Goal: Register for event/course

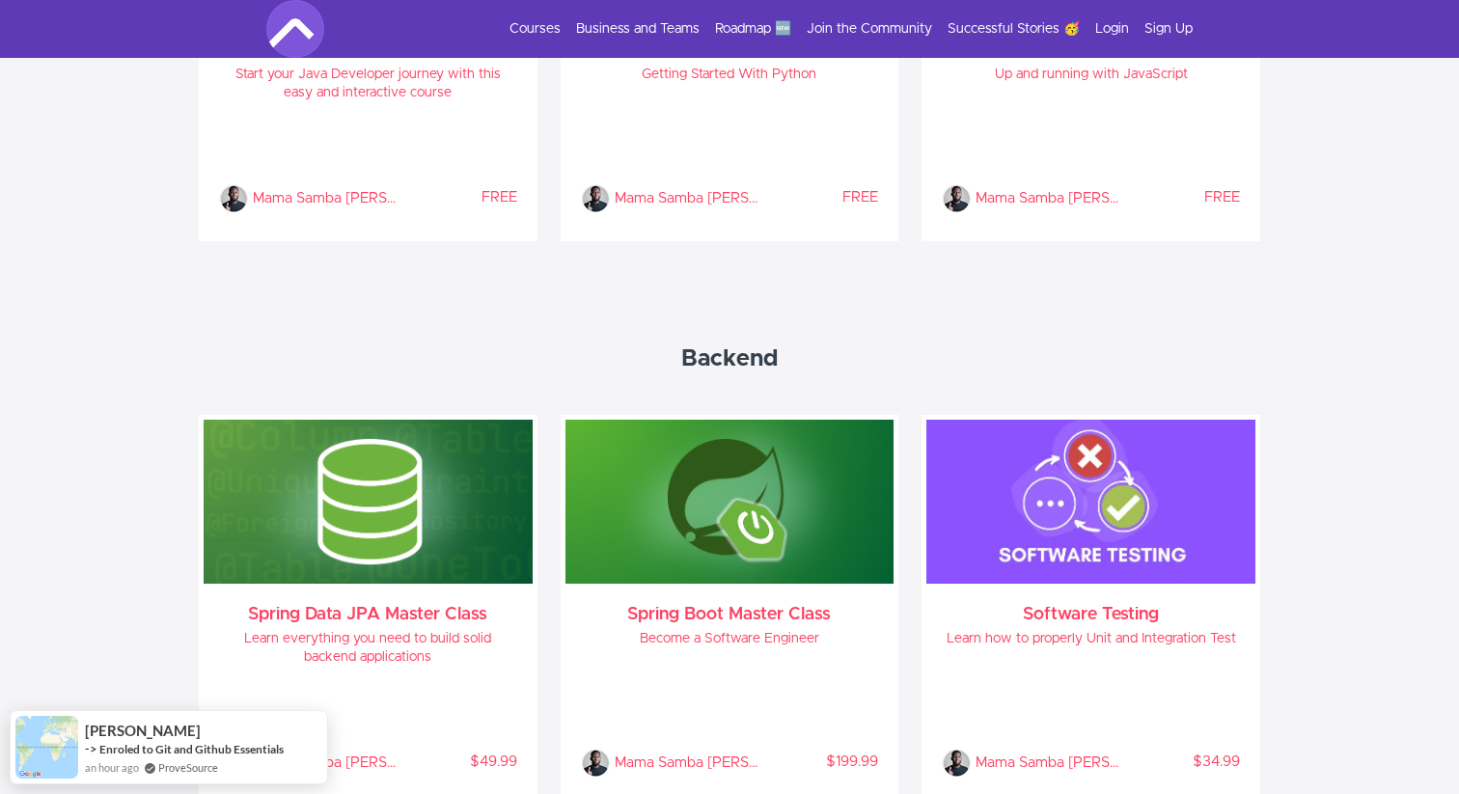
scroll to position [1157, 0]
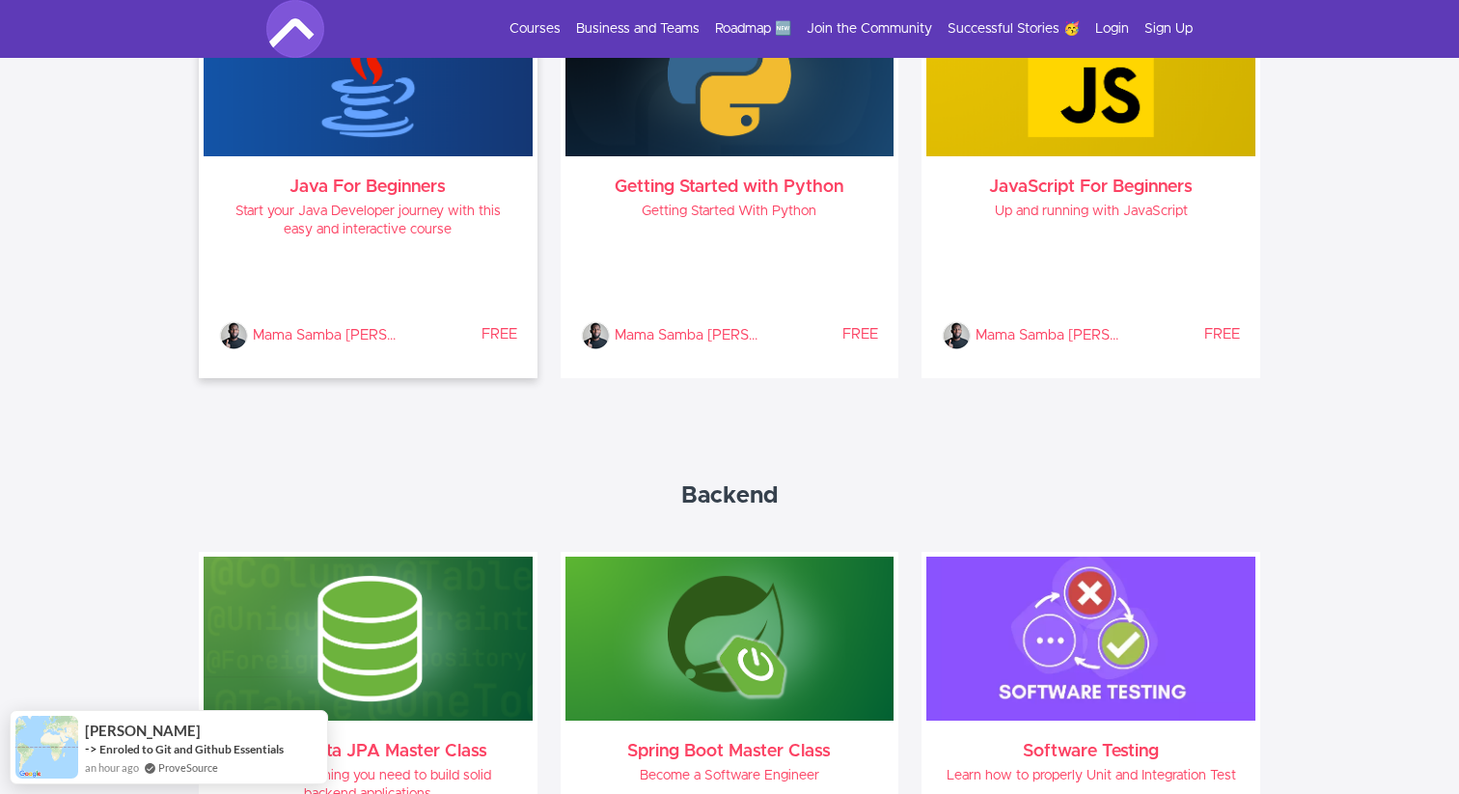
click at [343, 277] on div "Mama Samba Braima Nelson % COMPLETE FREE" at bounding box center [368, 303] width 298 height 96
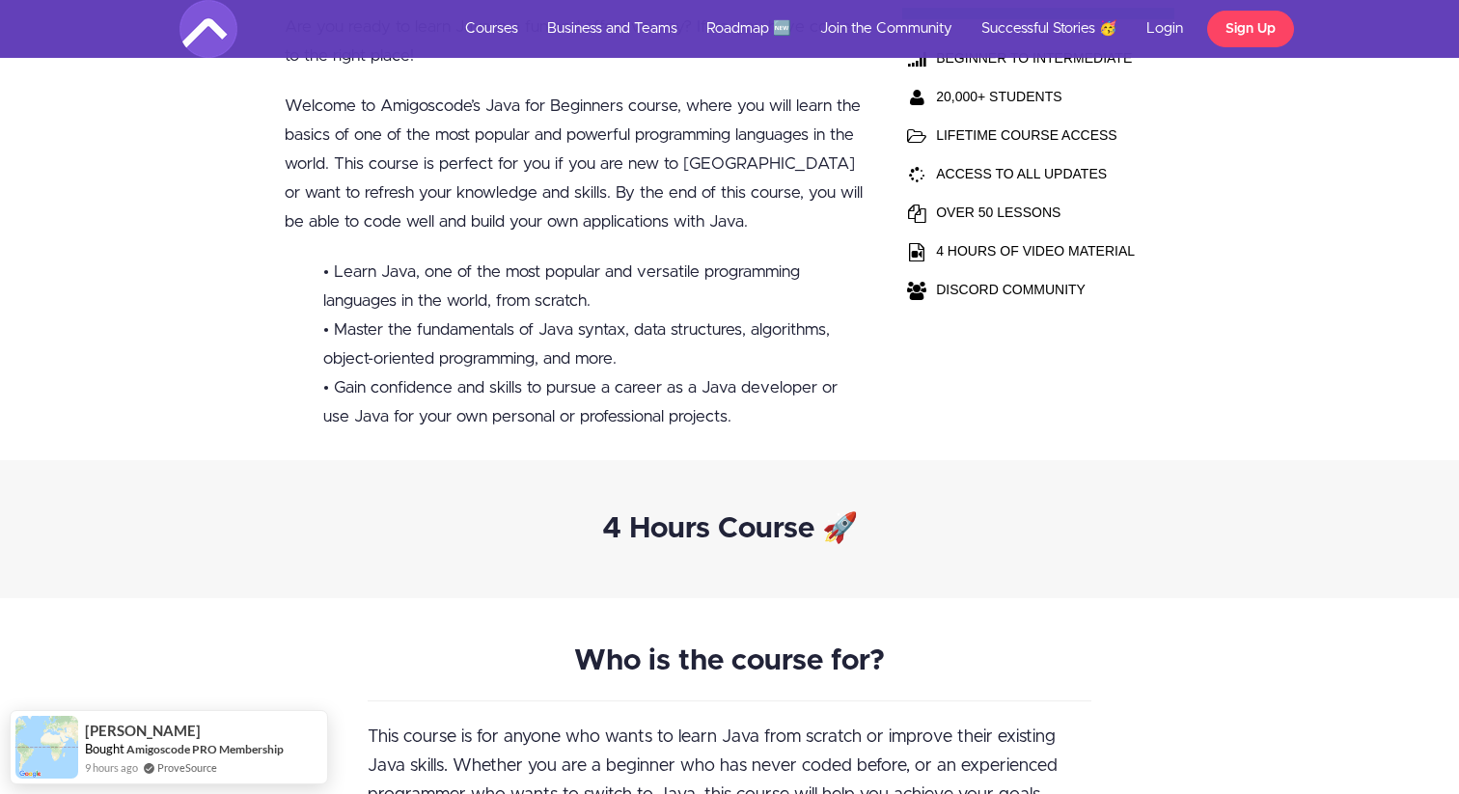
scroll to position [618, 0]
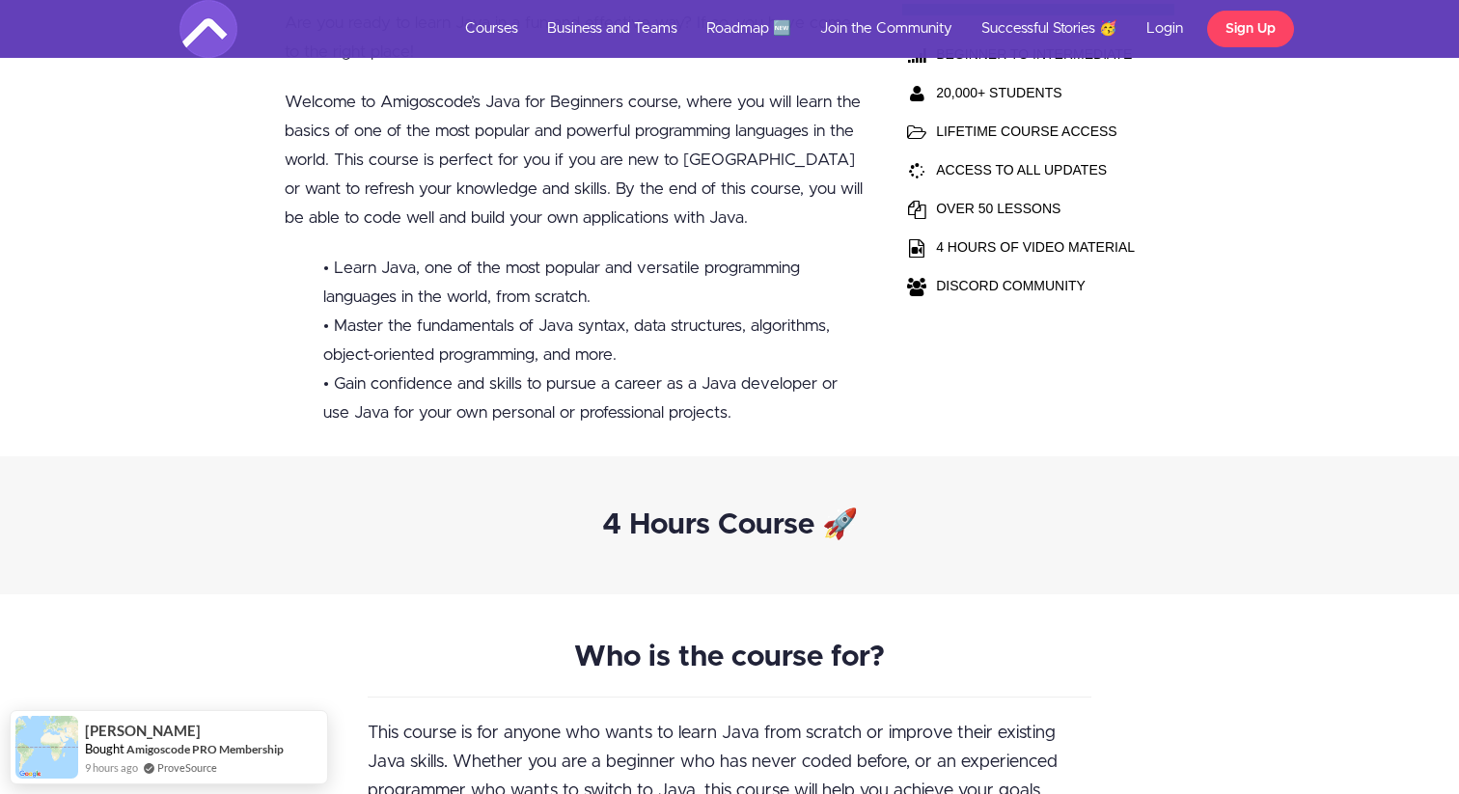
click at [376, 338] on li "• Master the fundamentals of Java syntax, data structures, algorithms, object-o…" at bounding box center [594, 341] width 542 height 58
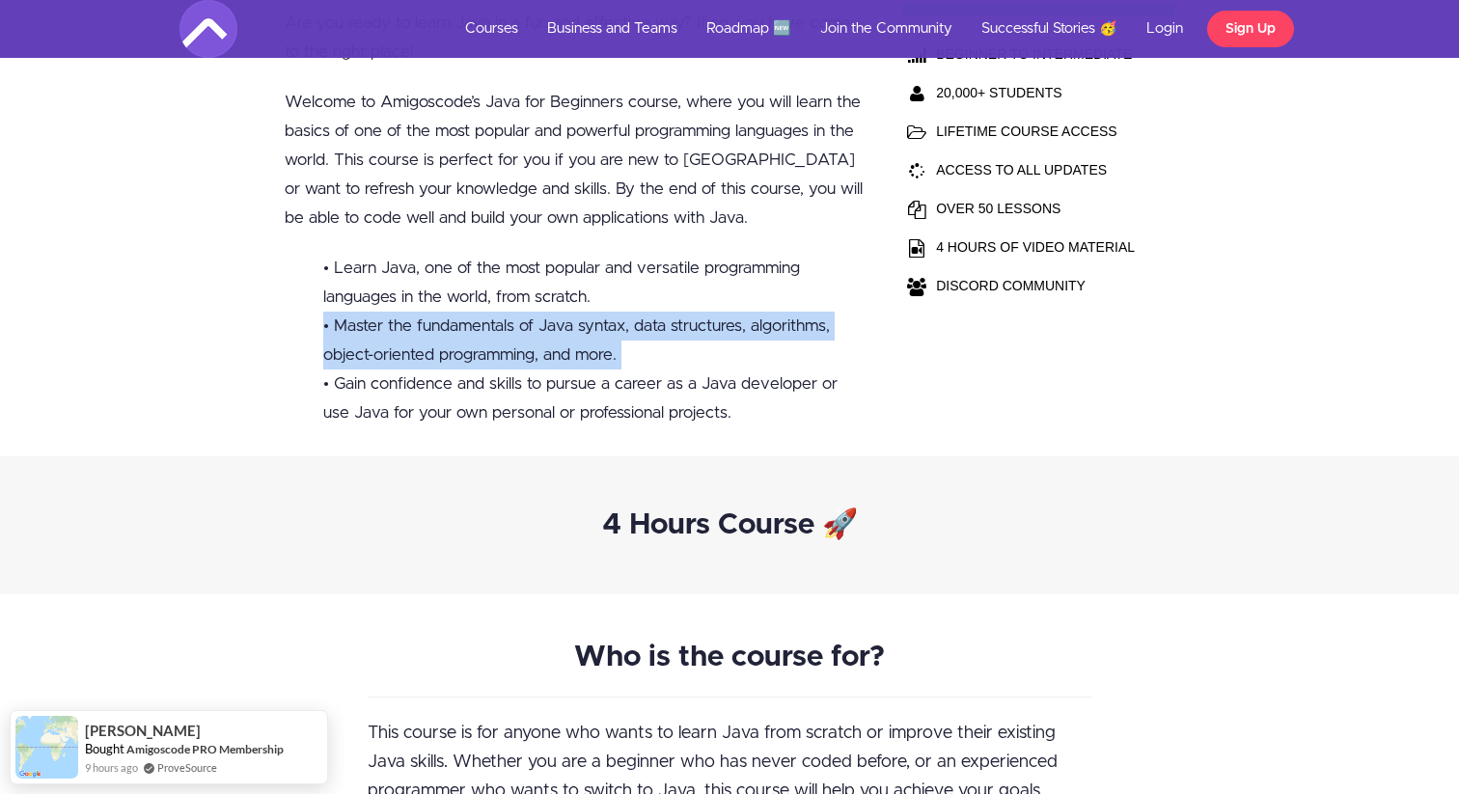
click at [376, 338] on li "• Master the fundamentals of Java syntax, data structures, algorithms, object-o…" at bounding box center [594, 341] width 542 height 58
click at [376, 362] on li "• Master the fundamentals of Java syntax, data structures, algorithms, object-o…" at bounding box center [594, 341] width 542 height 58
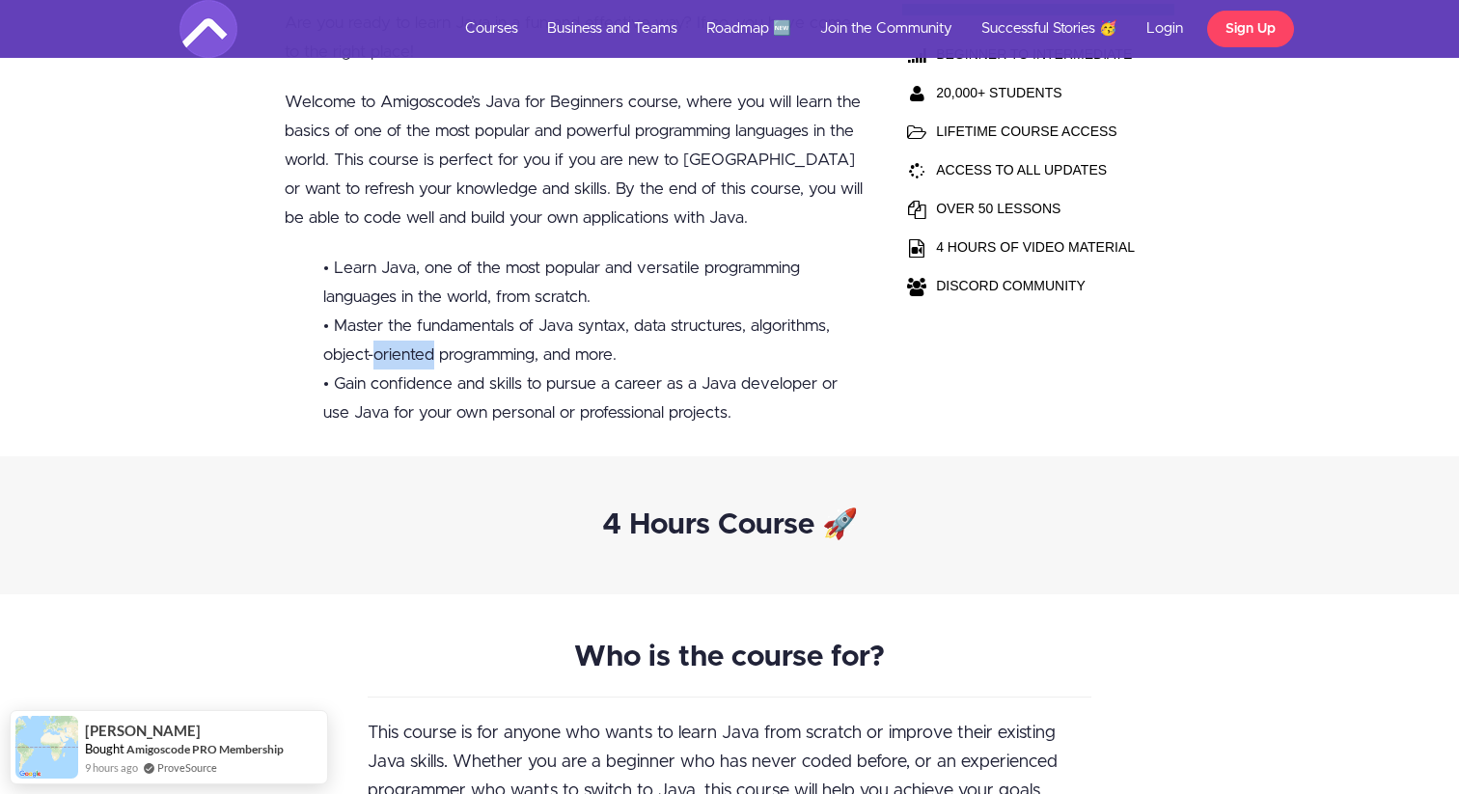
click at [376, 362] on li "• Master the fundamentals of Java syntax, data structures, algorithms, object-o…" at bounding box center [594, 341] width 542 height 58
click at [379, 366] on li "• Master the fundamentals of Java syntax, data structures, algorithms, object-o…" at bounding box center [594, 341] width 542 height 58
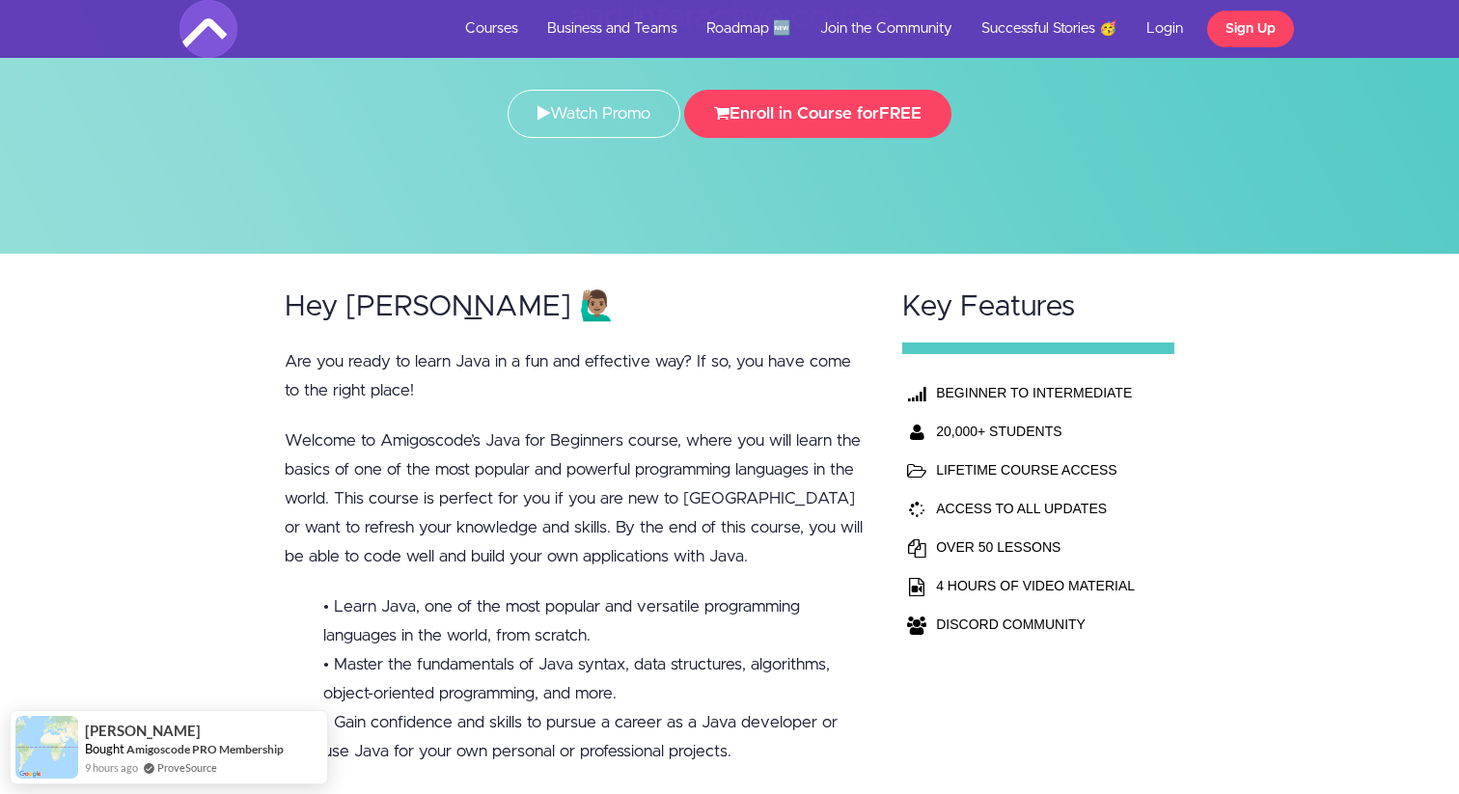
scroll to position [0, 0]
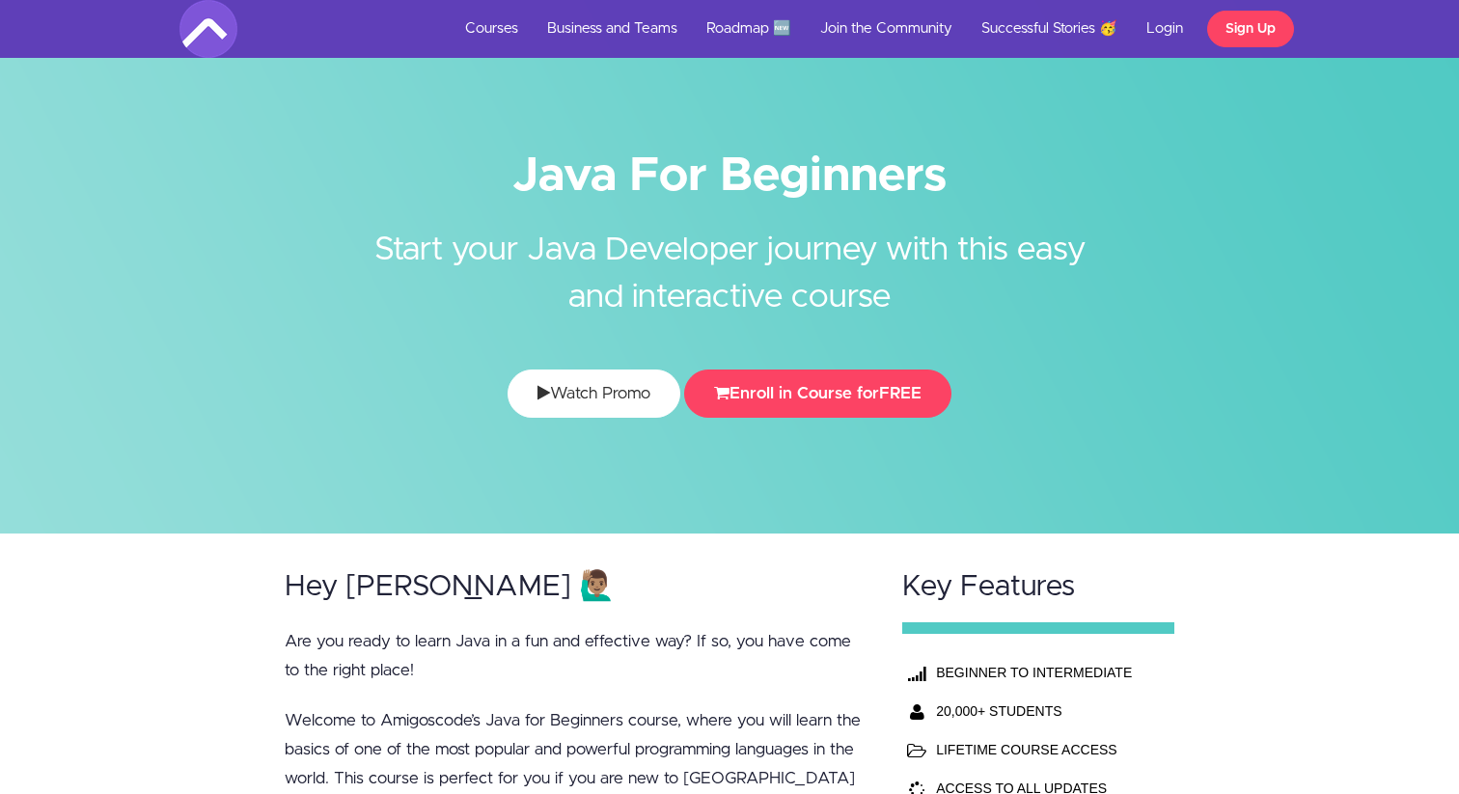
click at [556, 399] on link "Watch Promo" at bounding box center [593, 394] width 173 height 48
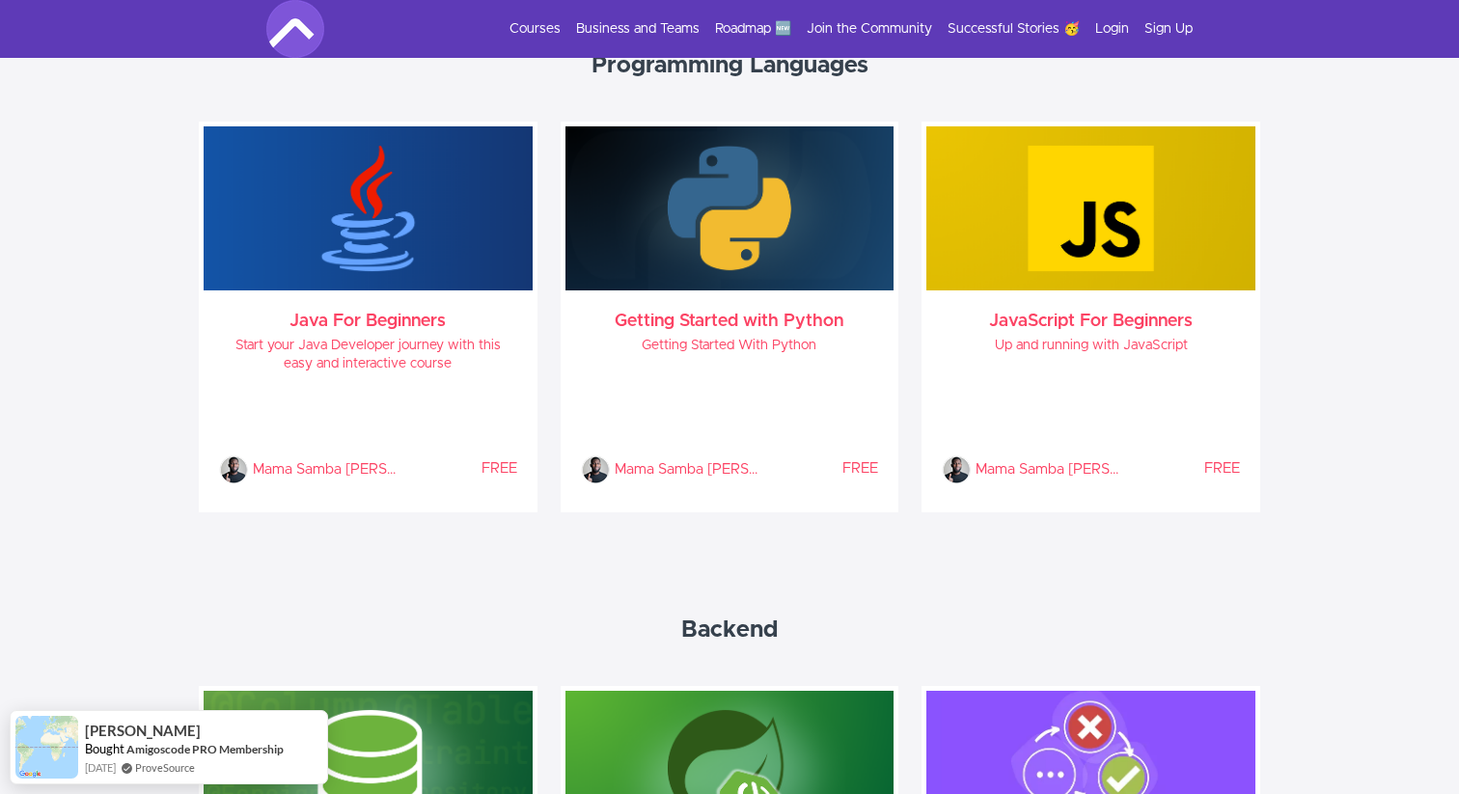
scroll to position [1080, 0]
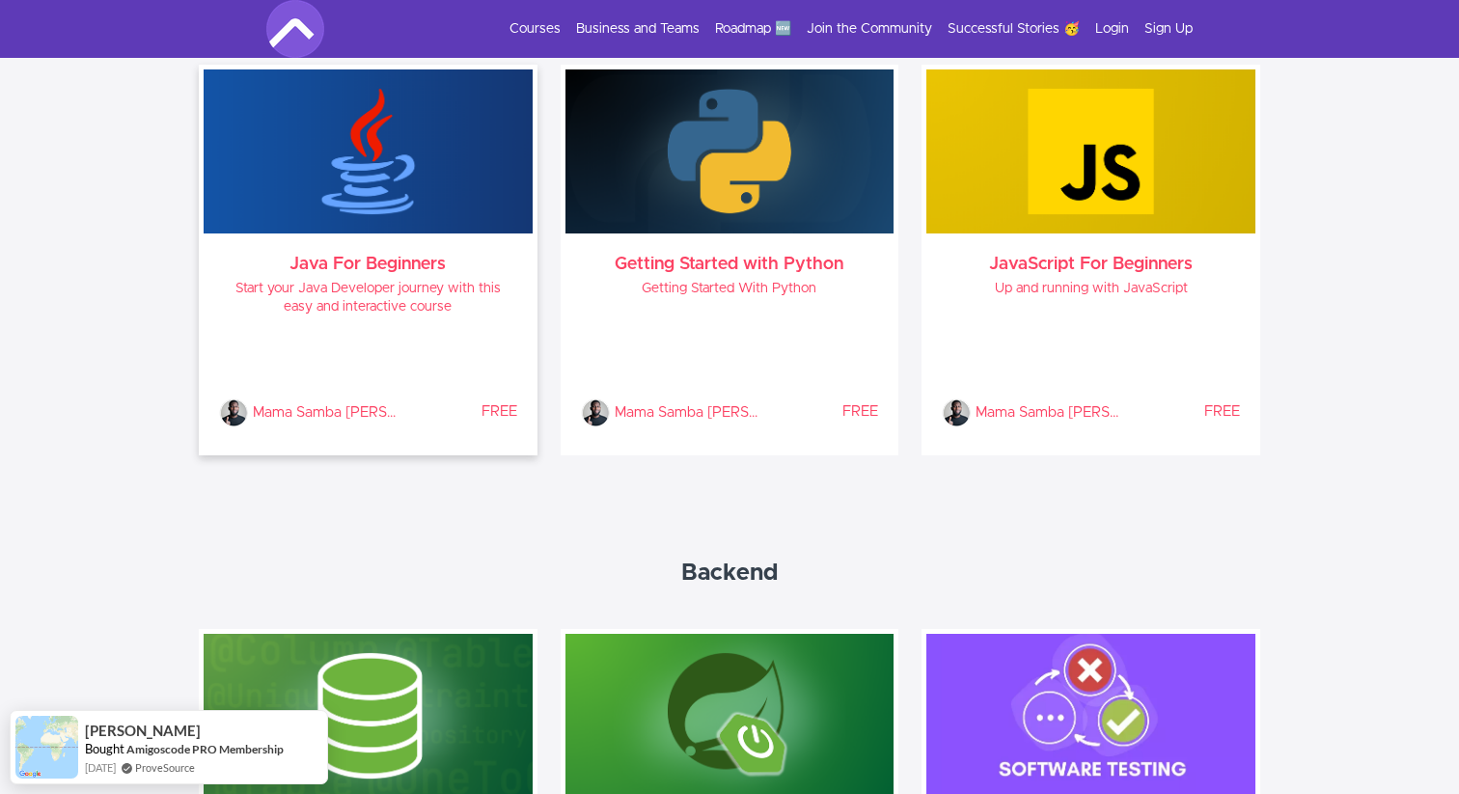
click at [479, 366] on div "Mama Samba Braima Nelson % COMPLETE FREE" at bounding box center [368, 380] width 298 height 96
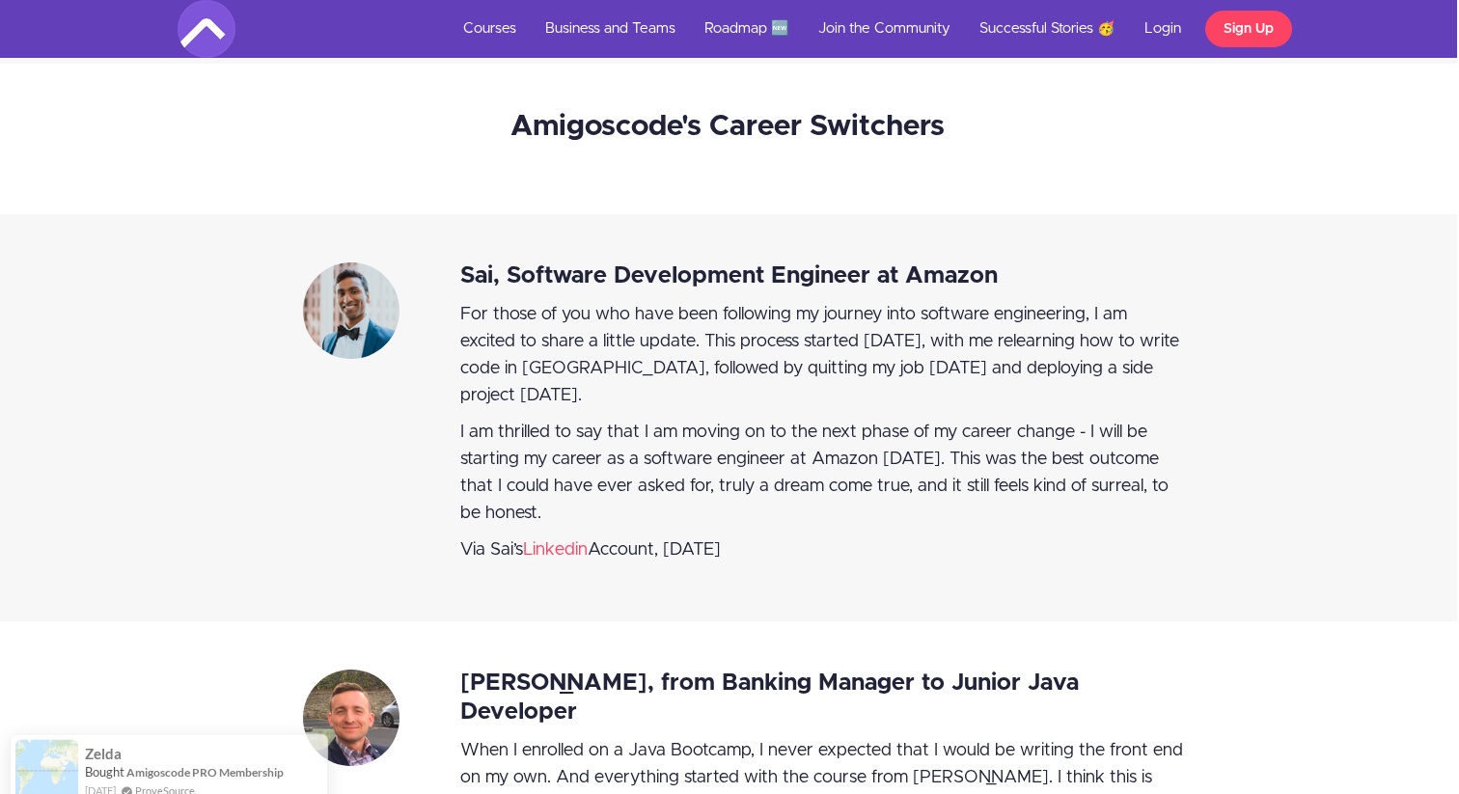
scroll to position [3825, 2]
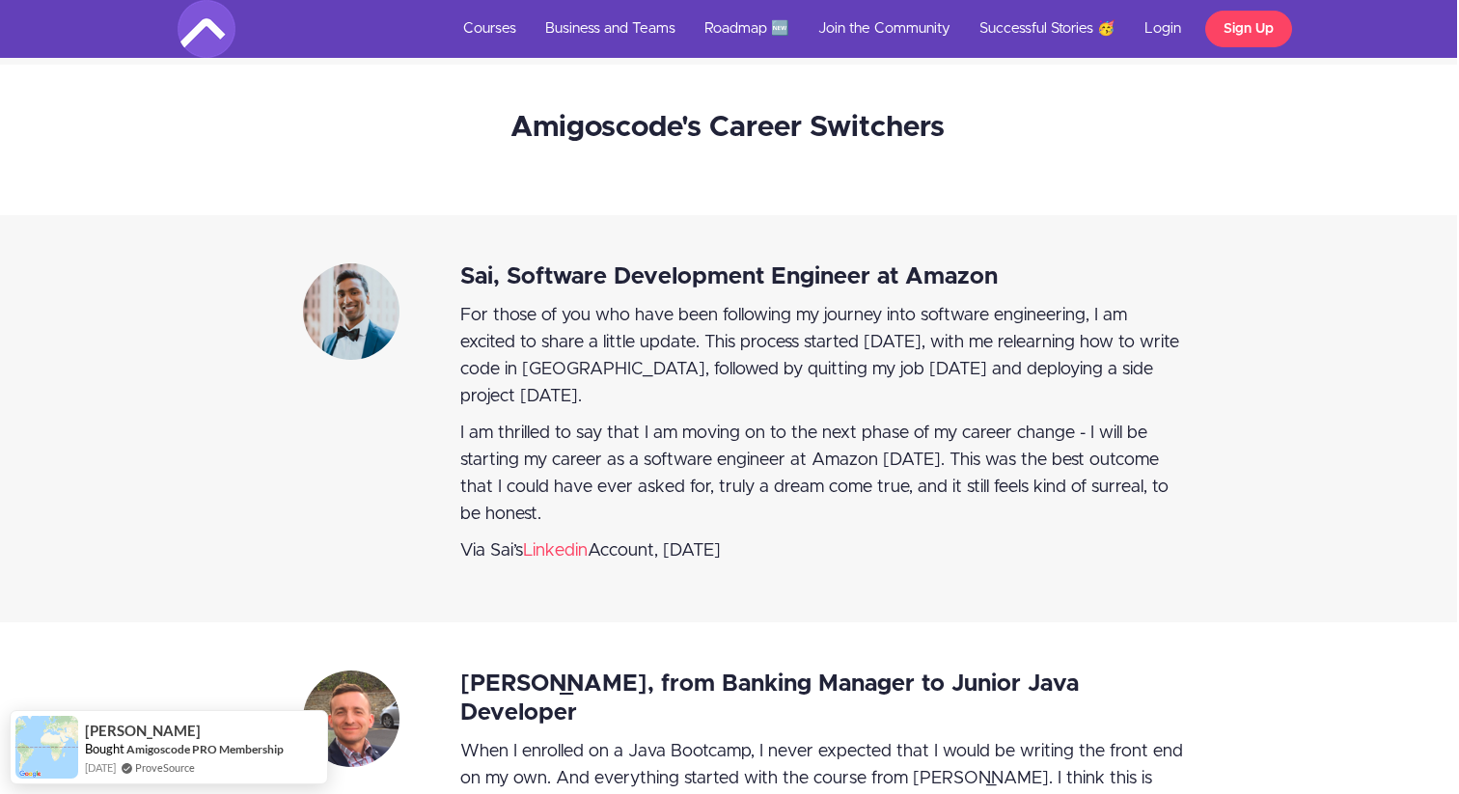
click at [691, 379] on span "For those of you who have been following my journey into software engineering, …" at bounding box center [819, 356] width 719 height 98
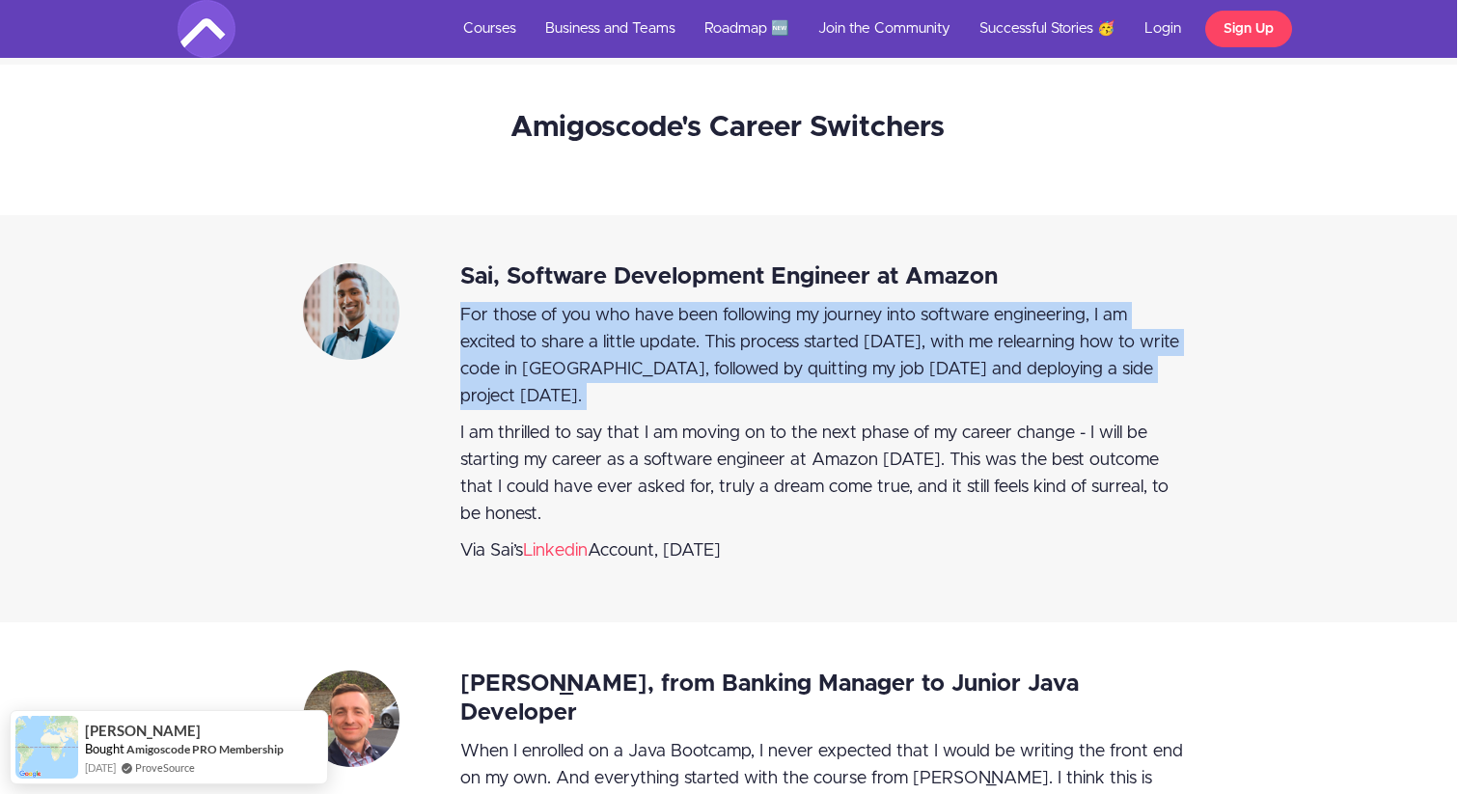
click at [691, 379] on span "For those of you who have been following my journey into software engineering, …" at bounding box center [819, 356] width 719 height 98
click at [691, 408] on p "For those of you who have been following my journey into software engineering, …" at bounding box center [822, 356] width 724 height 108
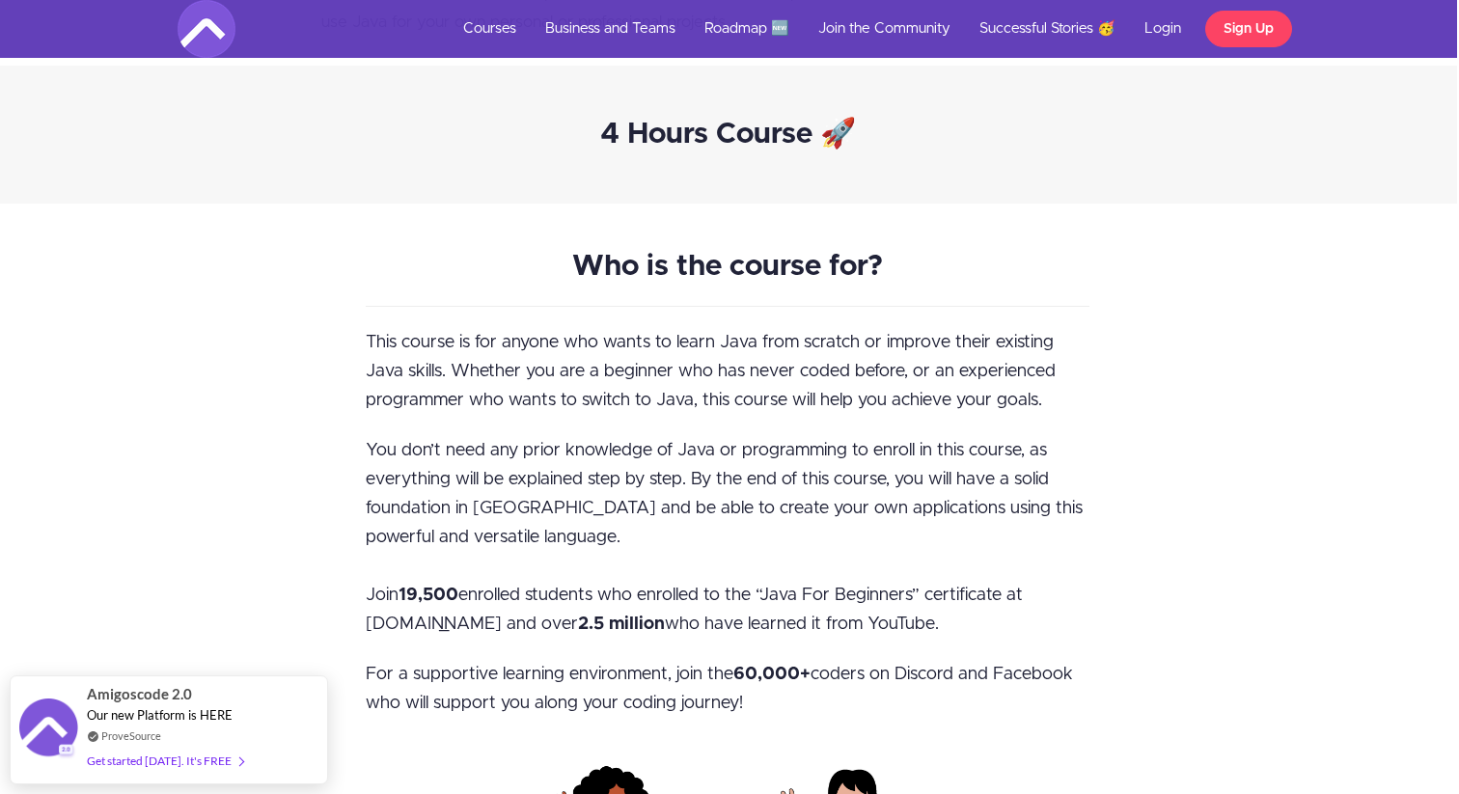
scroll to position [991, 2]
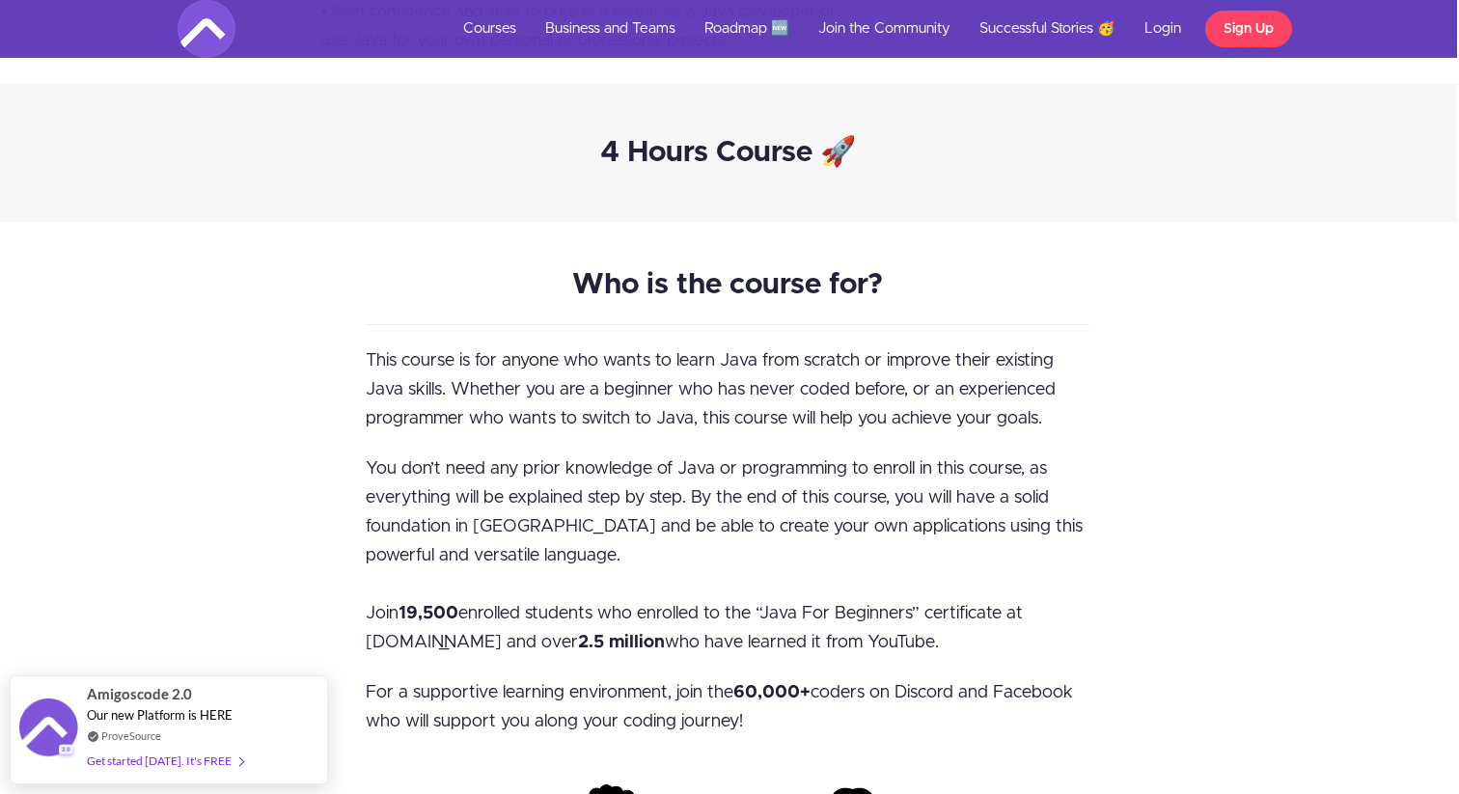
click at [696, 413] on span "This course is for anyone who wants to learn Java from scratch or improve their…" at bounding box center [711, 389] width 690 height 75
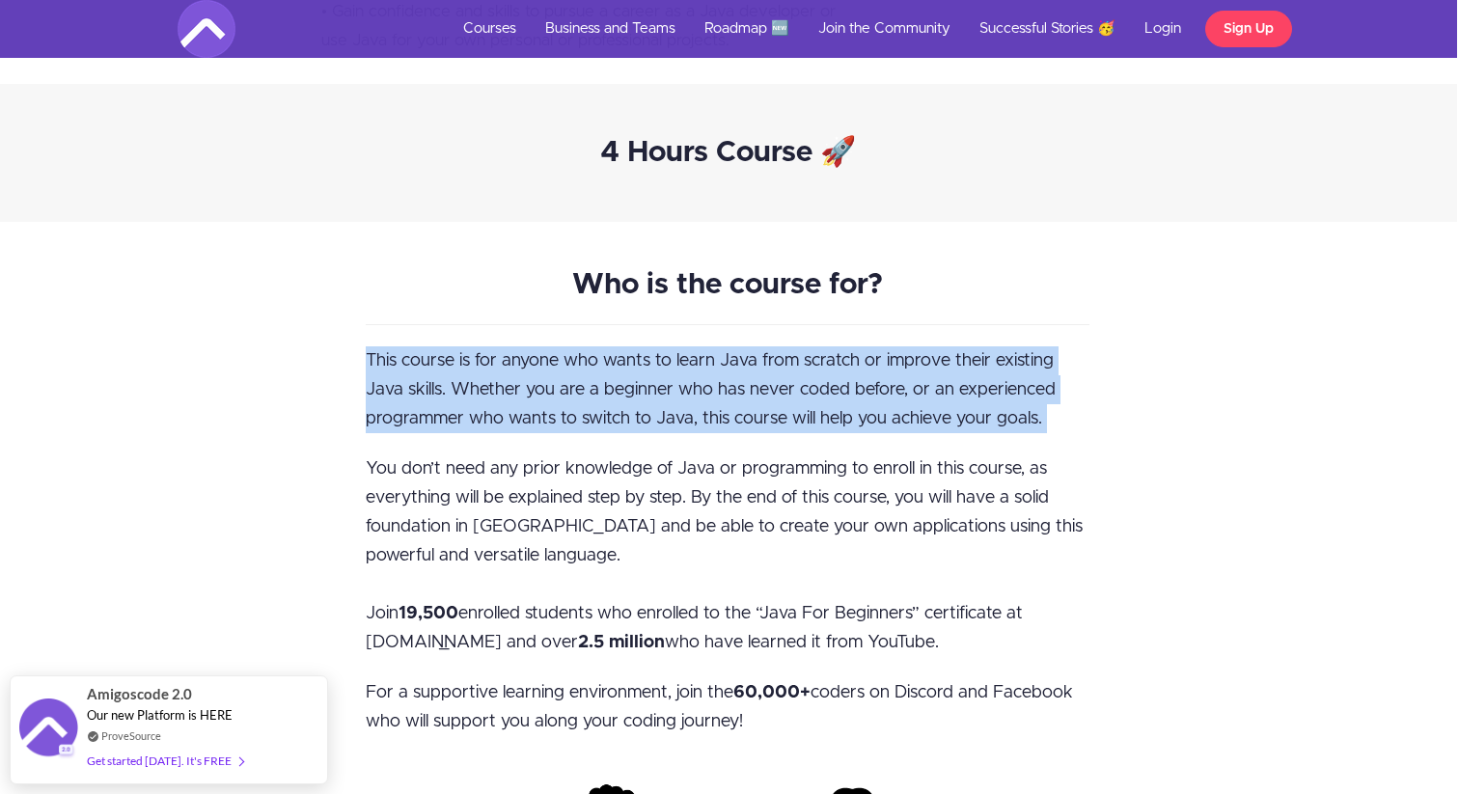
click at [696, 413] on span "This course is for anyone who wants to learn Java from scratch or improve their…" at bounding box center [711, 389] width 690 height 75
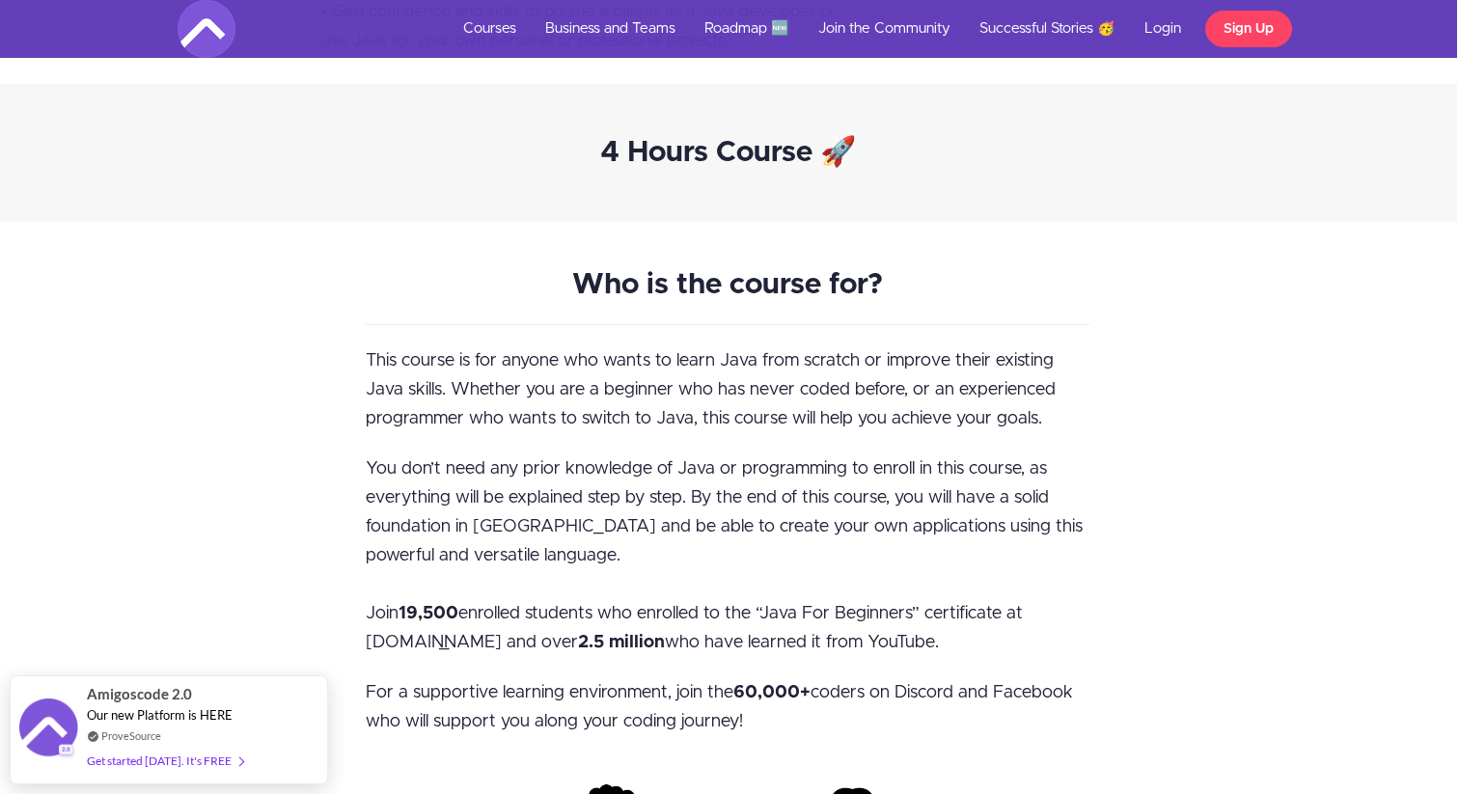
click at [696, 448] on div "This course is for anyone who wants to learn Java from scratch or improve their…" at bounding box center [728, 652] width 724 height 612
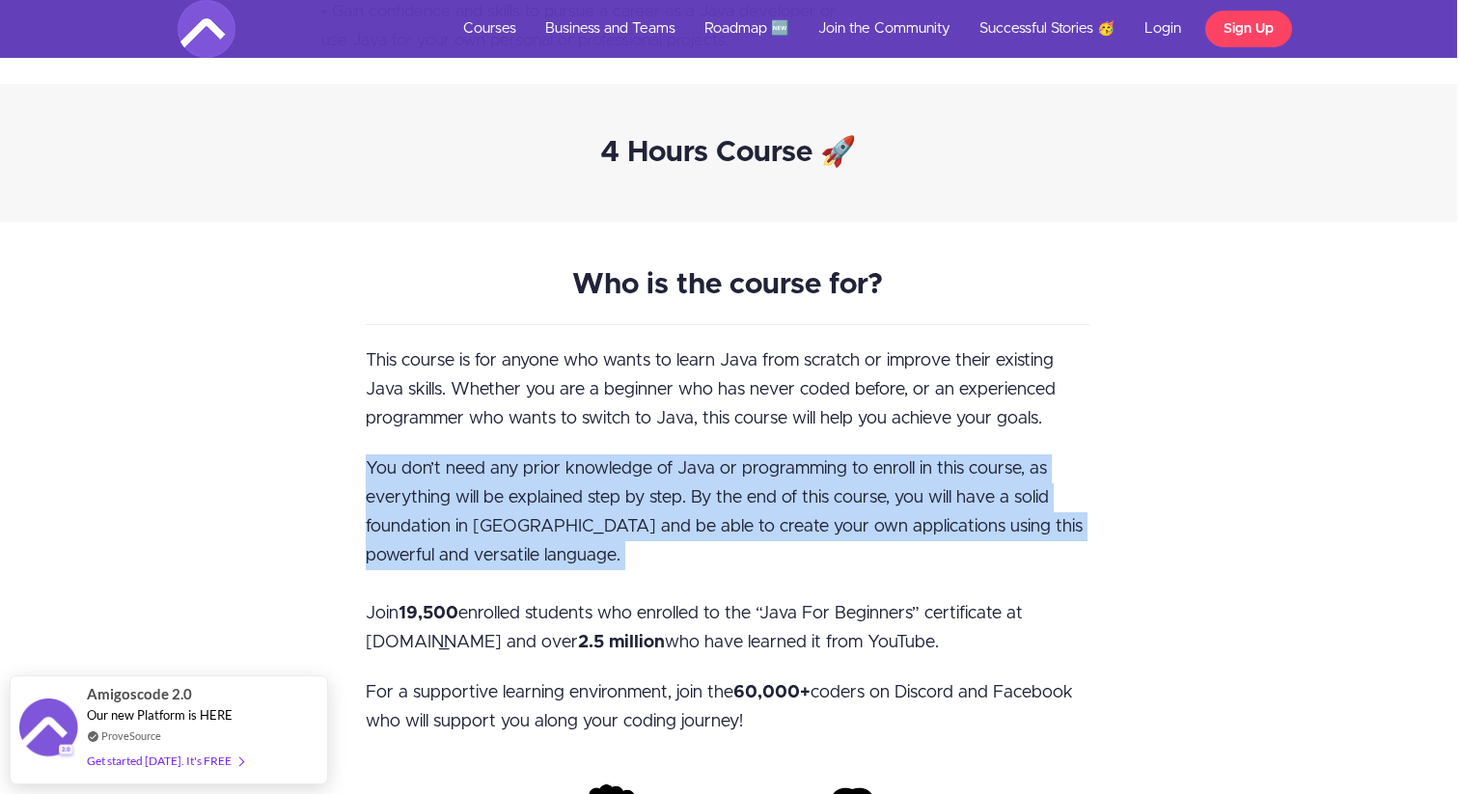
click at [696, 448] on div "This course is for anyone who wants to learn Java from scratch or improve their…" at bounding box center [728, 652] width 724 height 612
click at [696, 474] on span "You don’t need any prior knowledge of Java or programming to enroll in this cou…" at bounding box center [724, 555] width 717 height 191
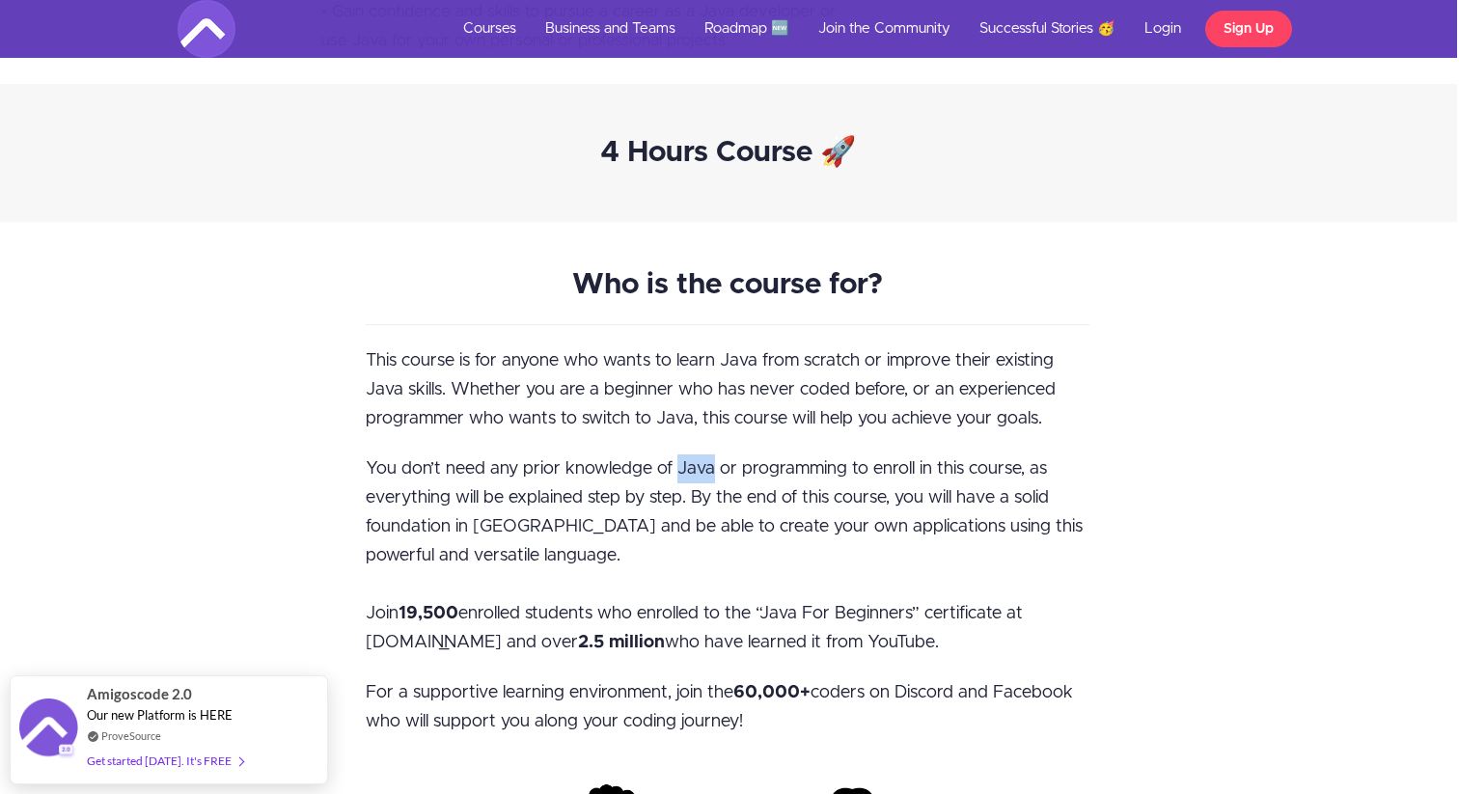
click at [696, 474] on span "You don’t need any prior knowledge of Java or programming to enroll in this cou…" at bounding box center [724, 555] width 717 height 191
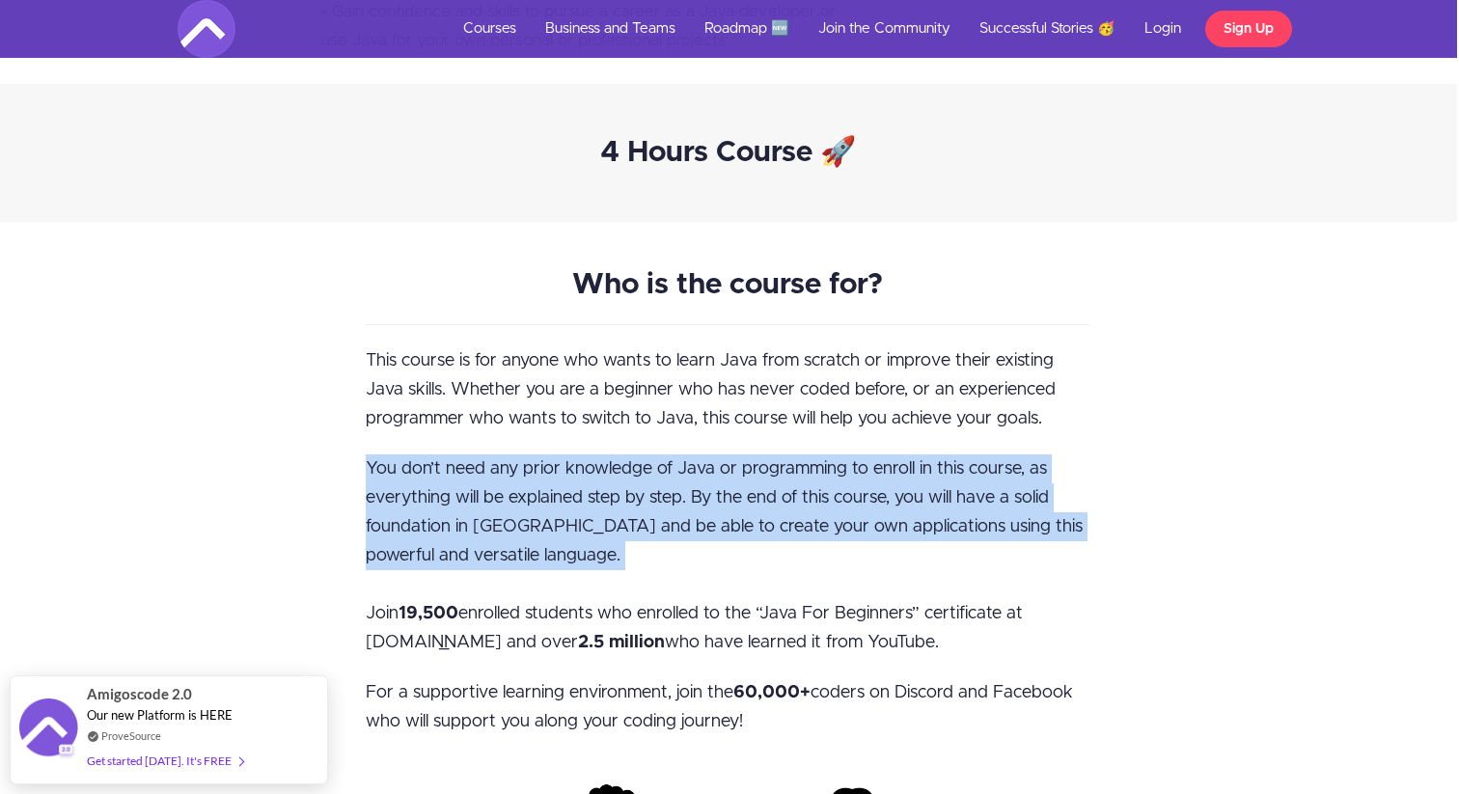
click at [696, 474] on span "You don’t need any prior knowledge of Java or programming to enroll in this cou…" at bounding box center [724, 555] width 717 height 191
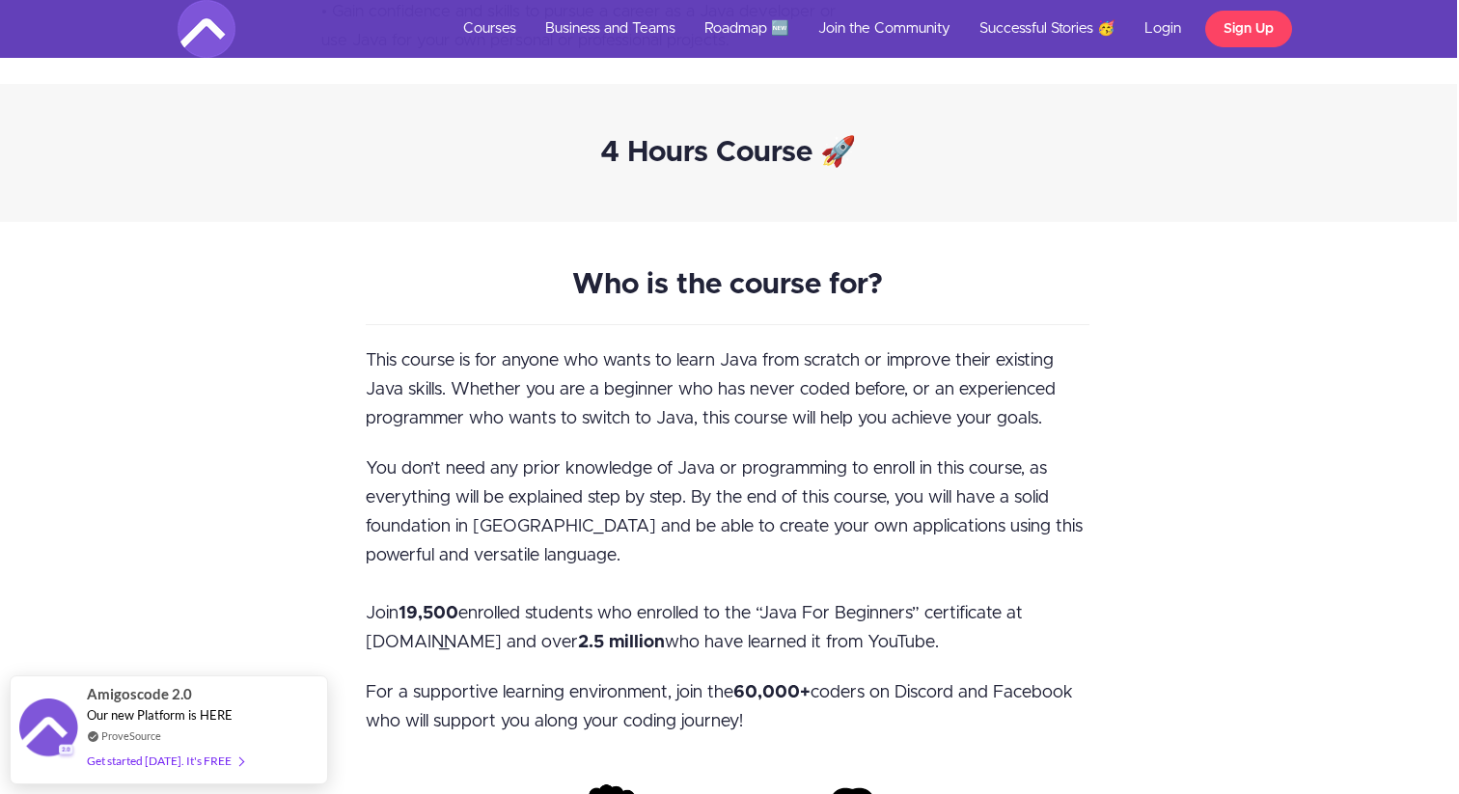
click at [688, 429] on p "This course is for anyone who wants to learn Java from scratch or improve their…" at bounding box center [728, 389] width 724 height 87
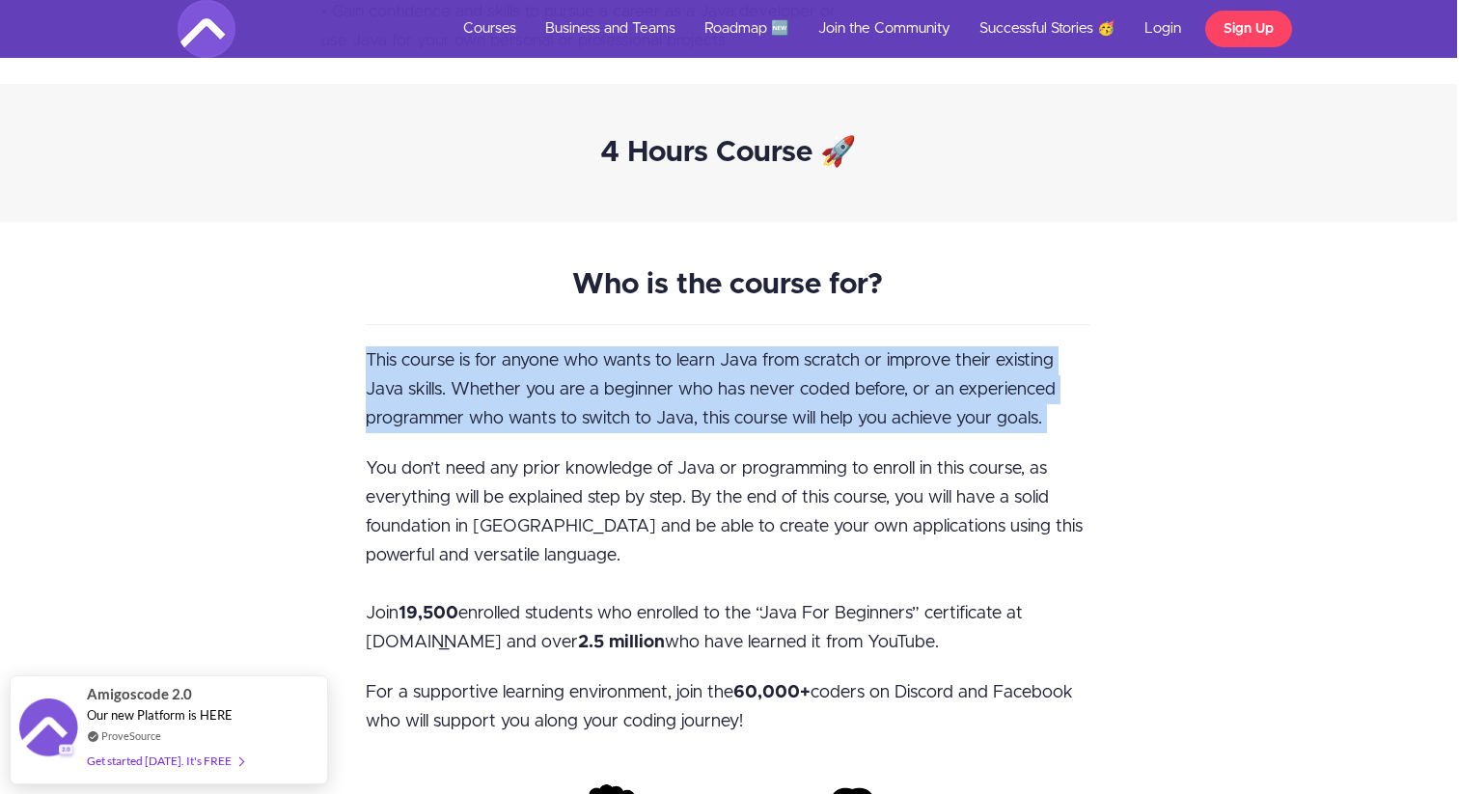
click at [688, 429] on p "This course is for anyone who wants to learn Java from scratch or improve their…" at bounding box center [728, 389] width 724 height 87
click at [689, 448] on div "This course is for anyone who wants to learn Java from scratch or improve their…" at bounding box center [728, 652] width 724 height 612
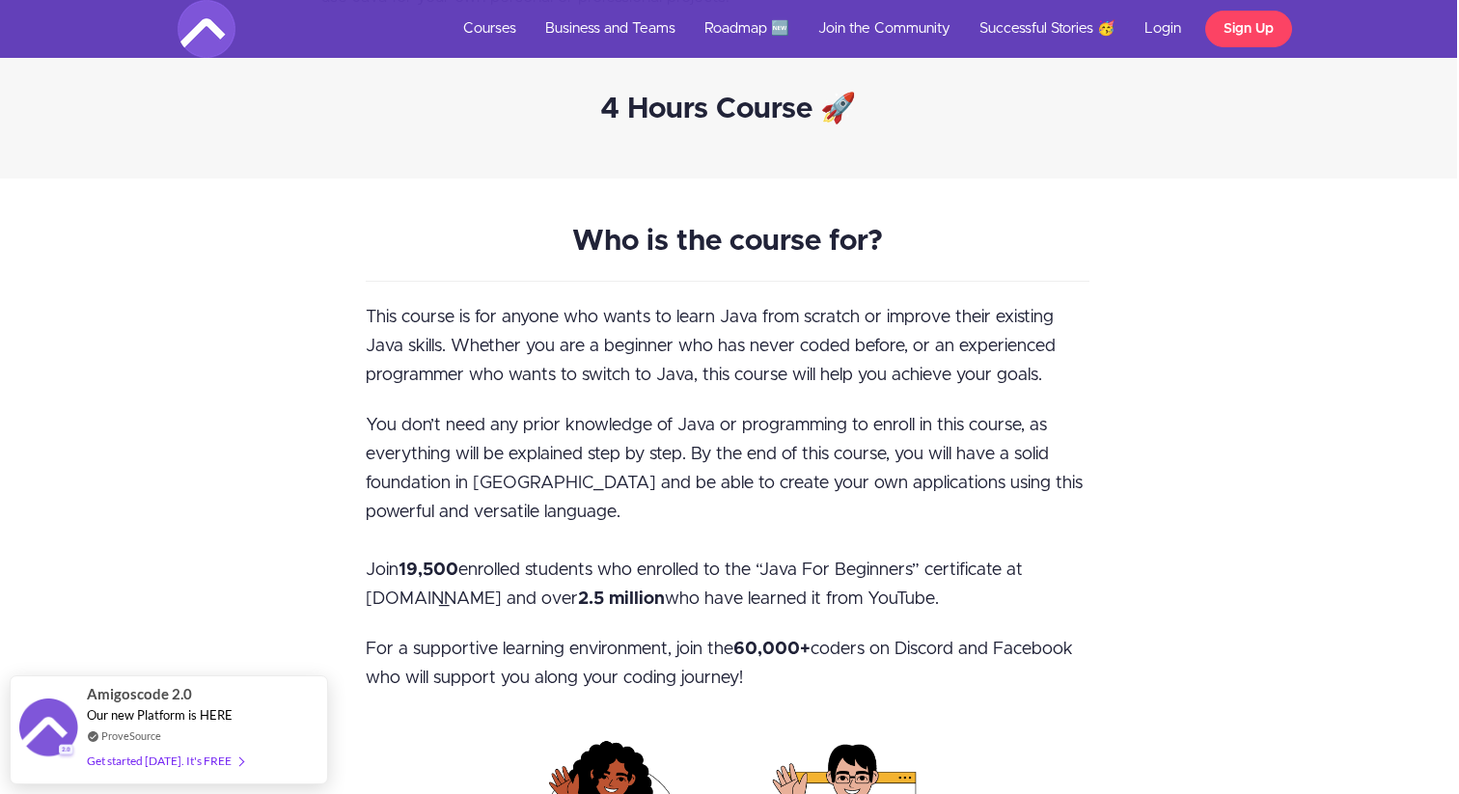
scroll to position [1036, 2]
click at [689, 433] on p "You don’t need any prior knowledge of Java or programming to enroll in this cou…" at bounding box center [728, 510] width 724 height 203
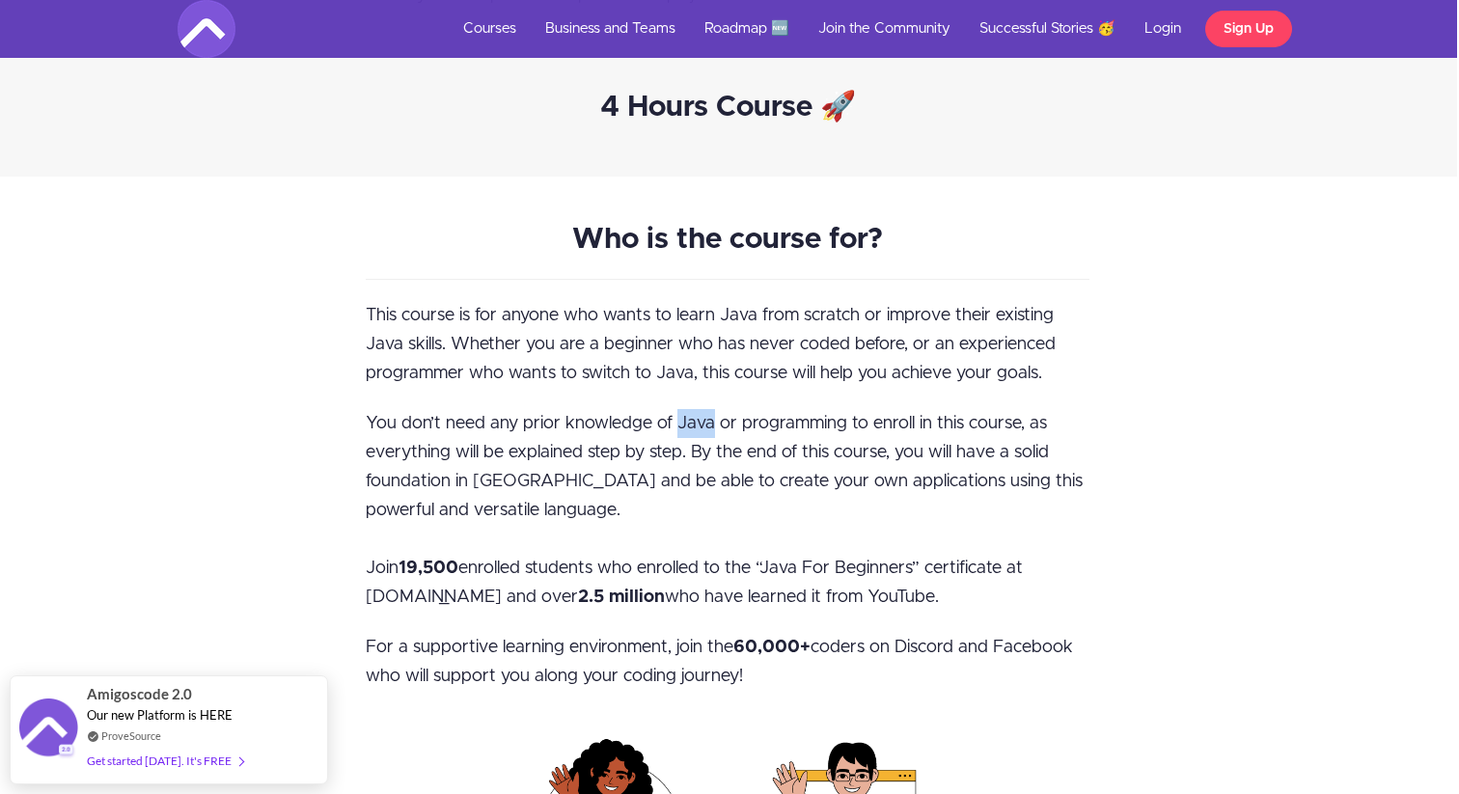
click at [689, 433] on p "You don’t need any prior knowledge of Java or programming to enroll in this cou…" at bounding box center [728, 510] width 724 height 203
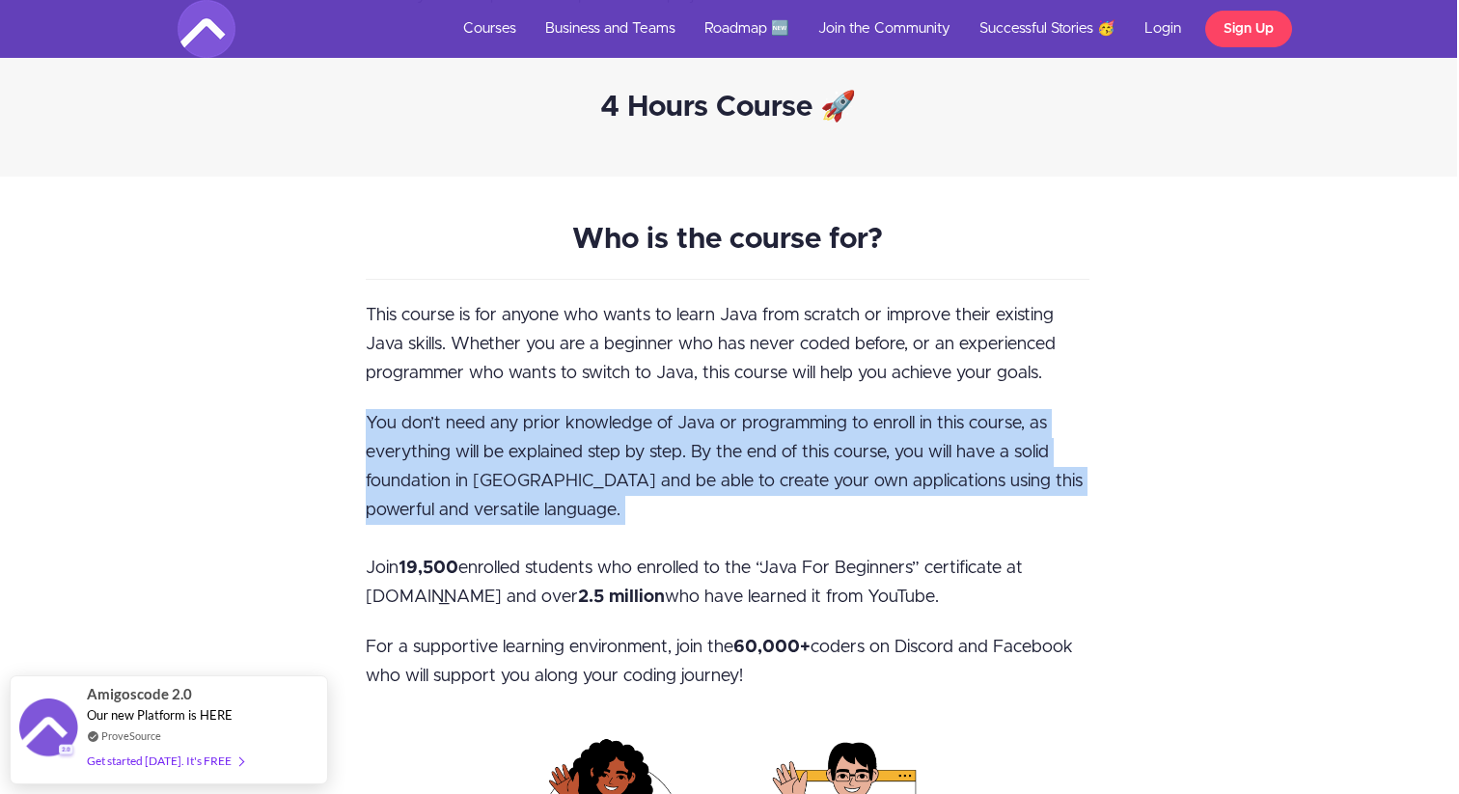
click at [689, 433] on p "You don’t need any prior knowledge of Java or programming to enroll in this cou…" at bounding box center [728, 510] width 724 height 203
click at [689, 443] on p "You don’t need any prior knowledge of Java or programming to enroll in this cou…" at bounding box center [728, 510] width 724 height 203
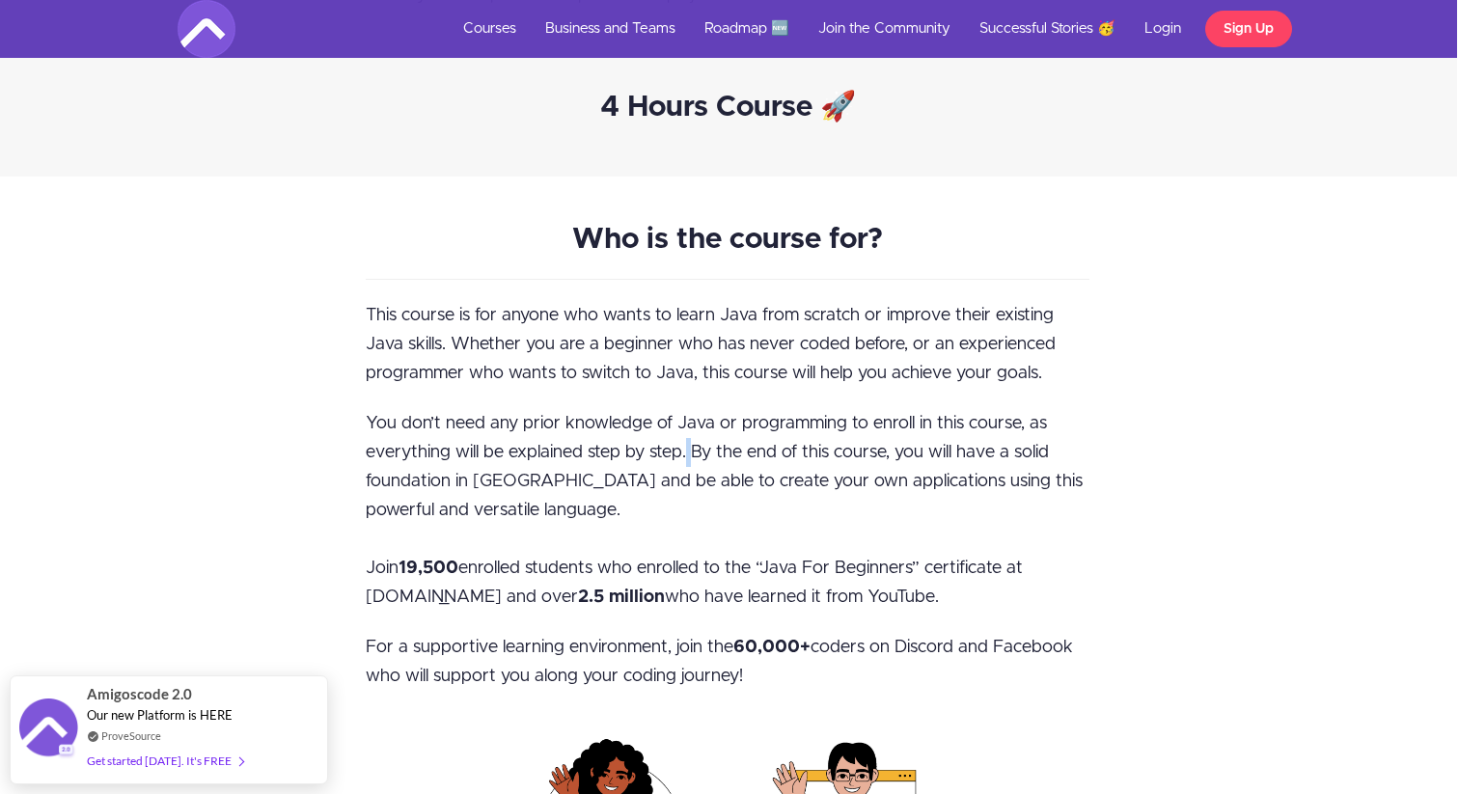
click at [689, 443] on p "You don’t need any prior knowledge of Java or programming to enroll in this cou…" at bounding box center [728, 510] width 724 height 203
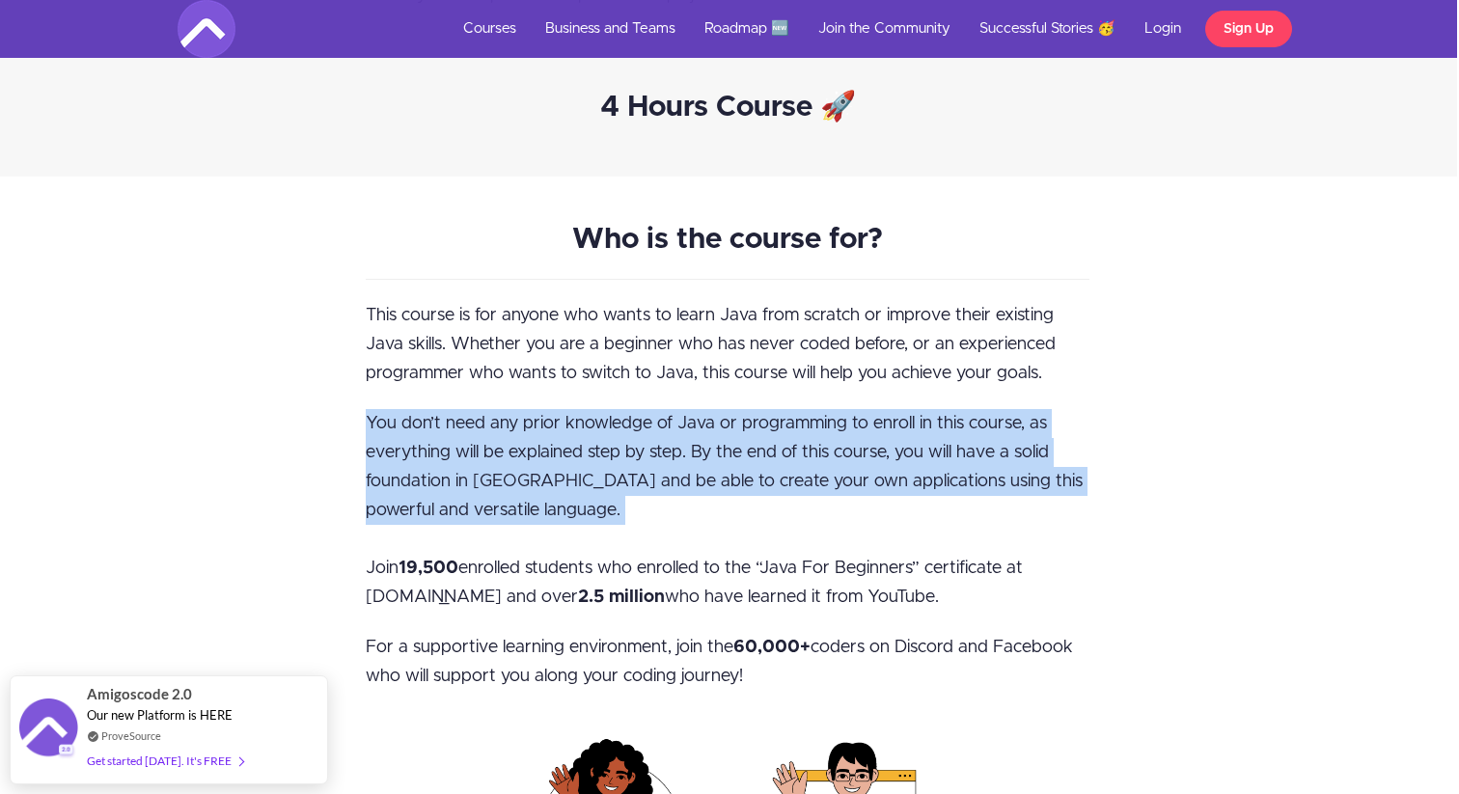
click at [689, 443] on p "You don’t need any prior knowledge of Java or programming to enroll in this cou…" at bounding box center [728, 510] width 724 height 203
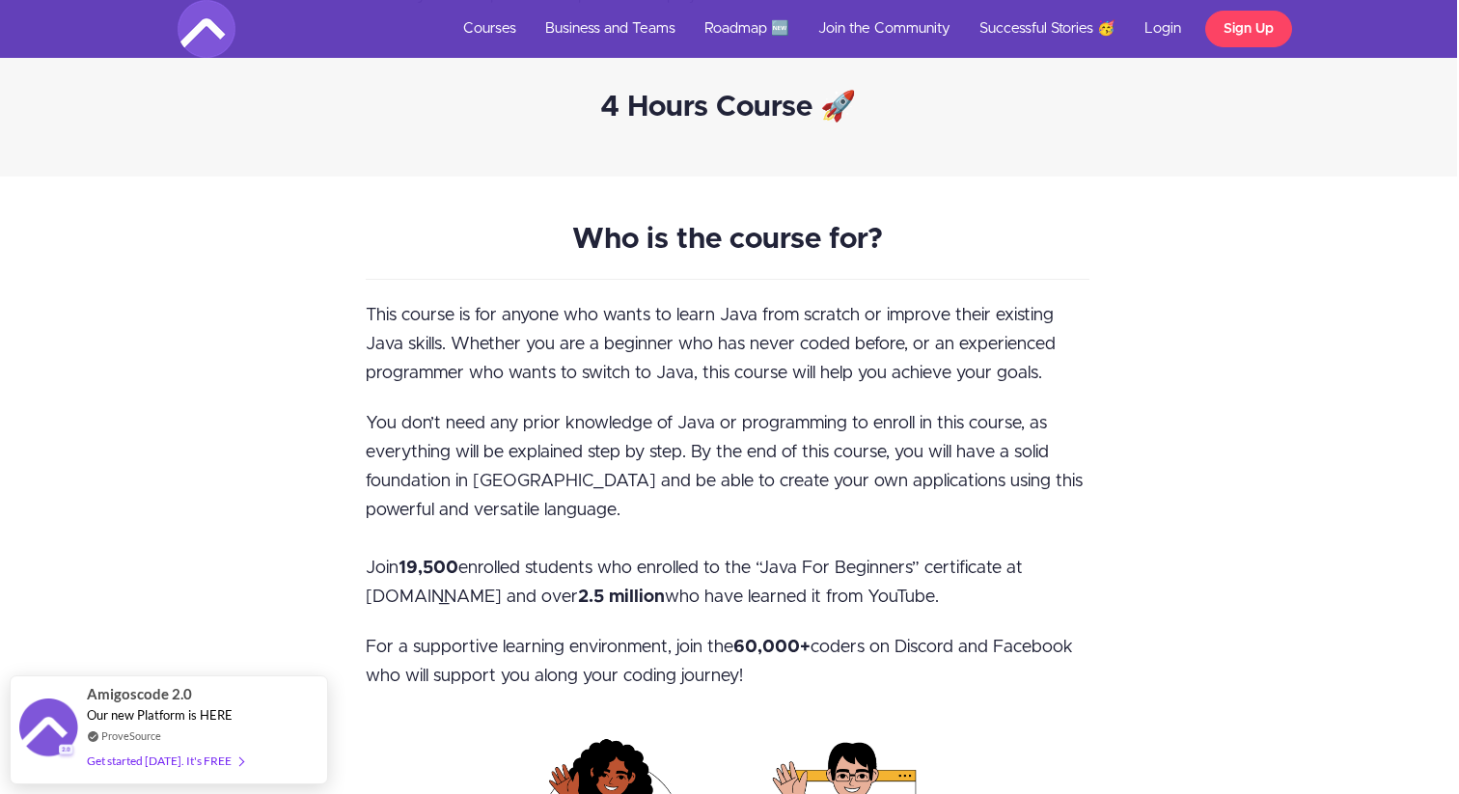
click at [689, 455] on span "You don’t need any prior knowledge of Java or programming to enroll in this cou…" at bounding box center [724, 510] width 717 height 191
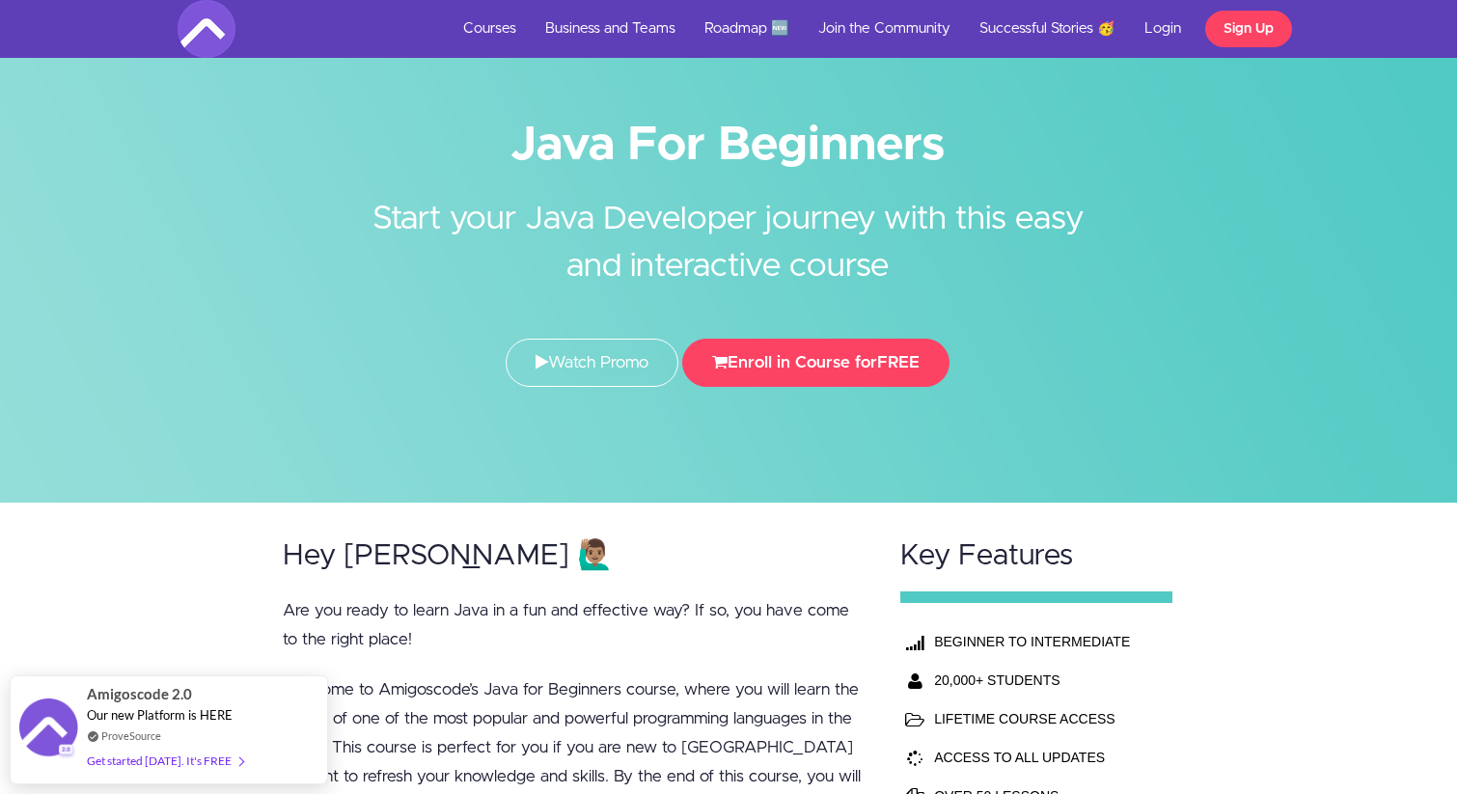
scroll to position [0, 2]
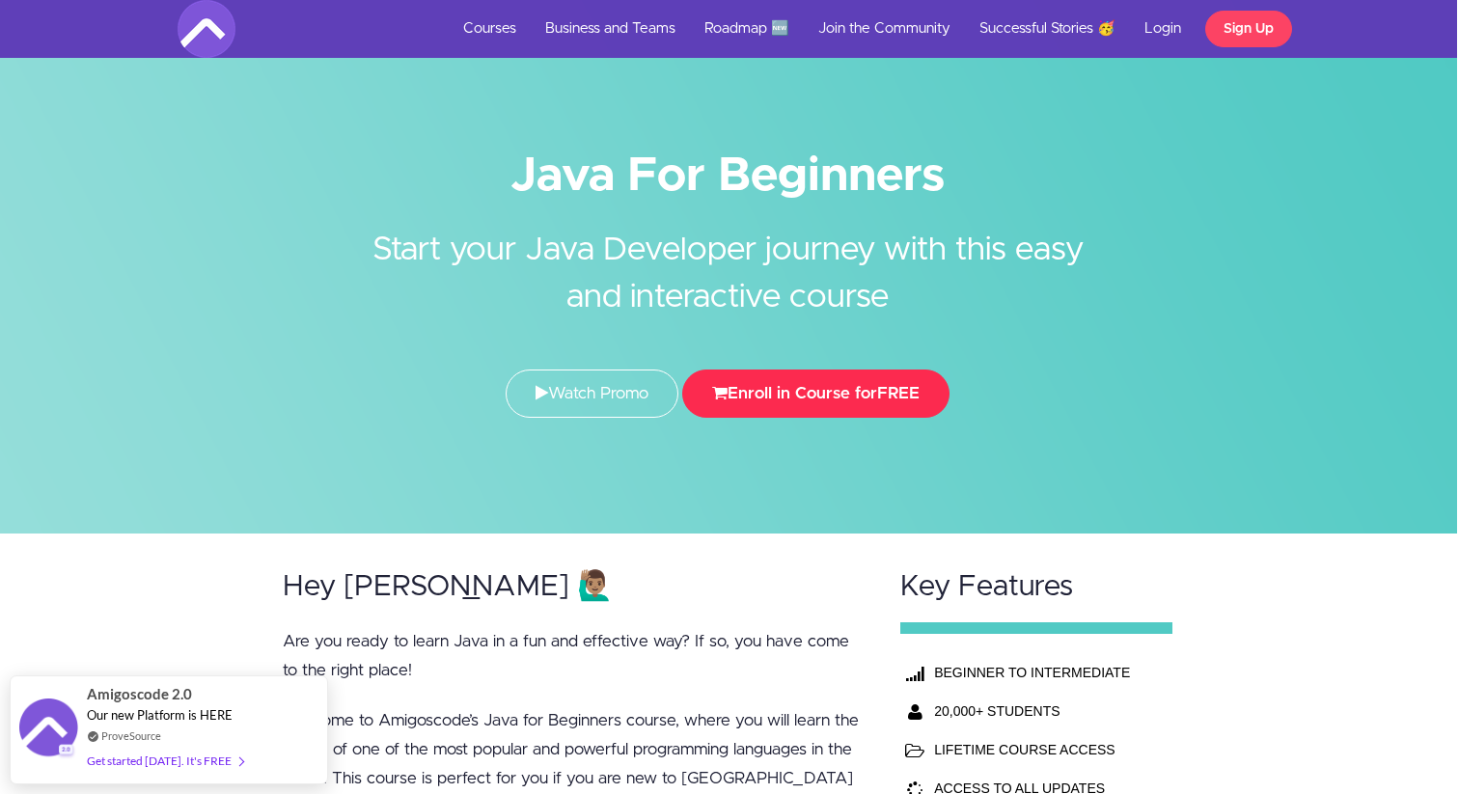
click at [770, 387] on button "Enroll in Course for FREE" at bounding box center [815, 394] width 267 height 48
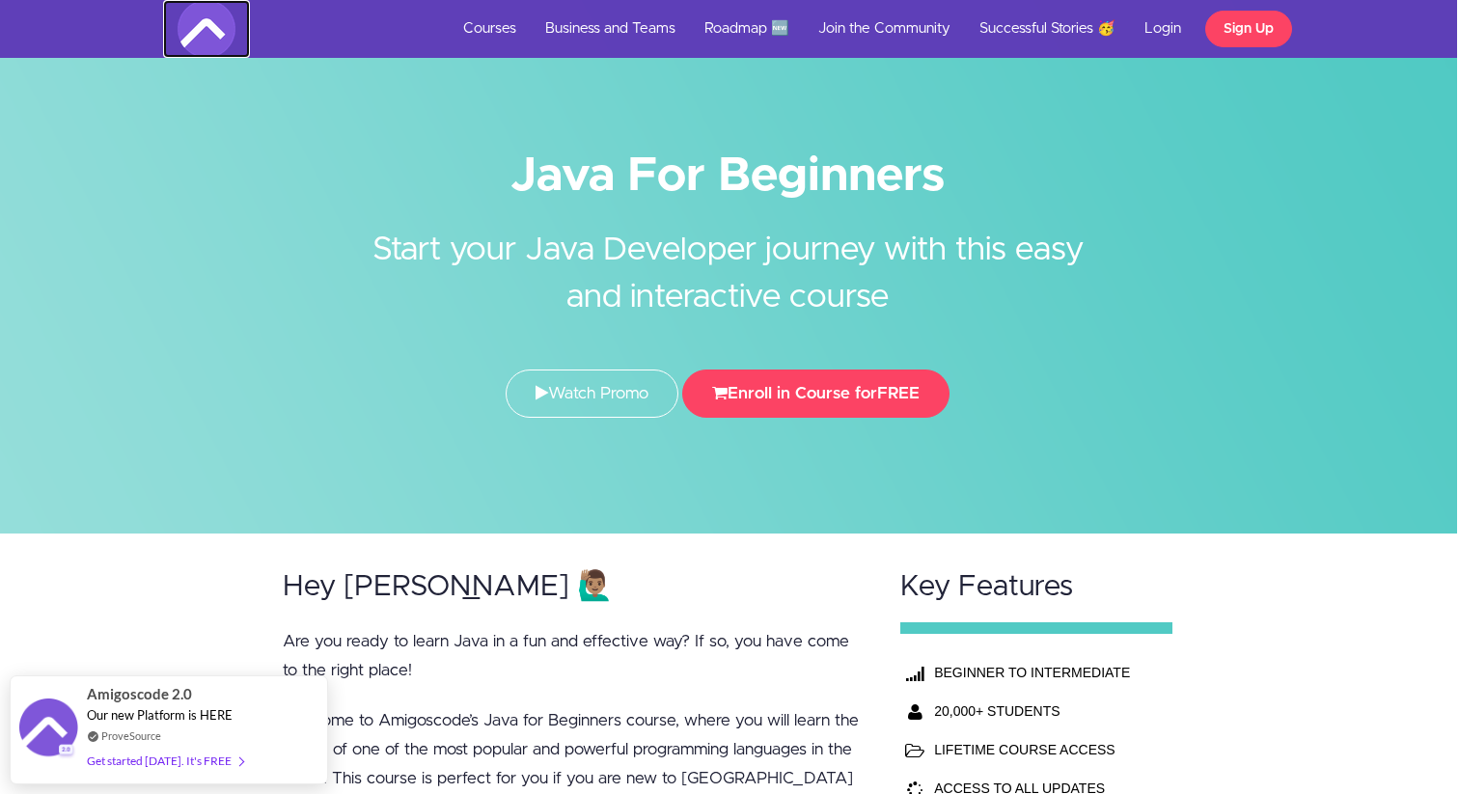
click at [231, 44] on img at bounding box center [207, 29] width 58 height 58
